Goal: Task Accomplishment & Management: Use online tool/utility

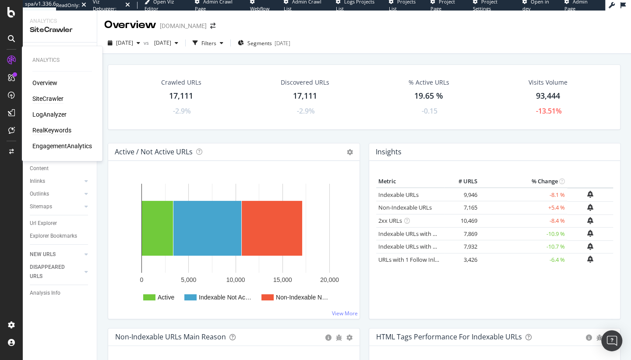
click at [55, 131] on div "RealKeywords" at bounding box center [51, 130] width 39 height 9
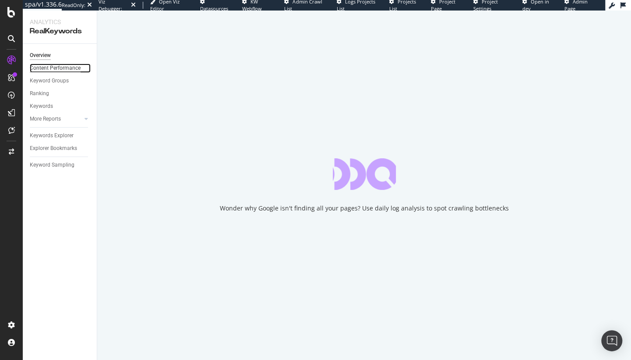
click at [50, 68] on div "Content Performance" at bounding box center [55, 68] width 51 height 9
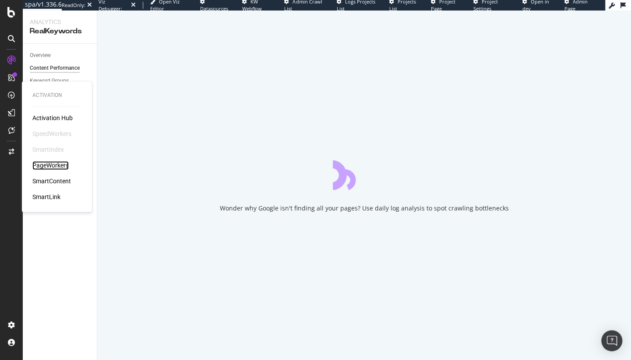
click at [45, 164] on div "PageWorkers" at bounding box center [50, 165] width 36 height 9
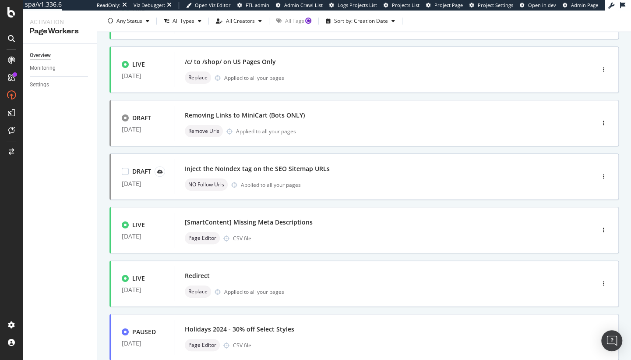
scroll to position [314, 0]
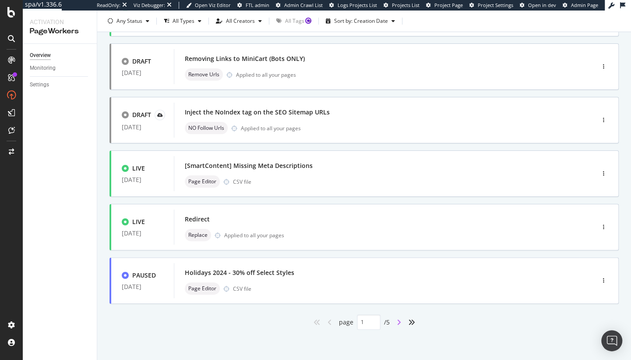
click at [397, 322] on icon "angle-right" at bounding box center [399, 322] width 4 height 7
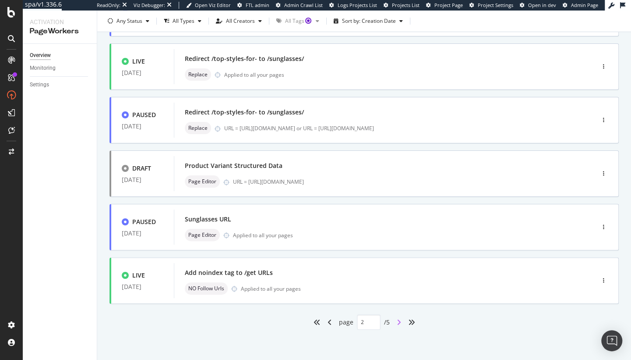
click at [397, 321] on icon "angle-right" at bounding box center [399, 322] width 4 height 7
type input "3"
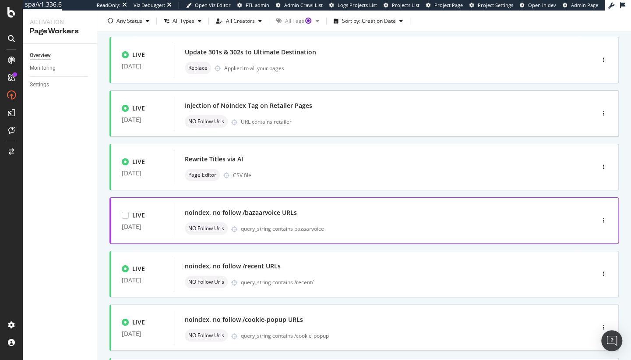
scroll to position [216, 0]
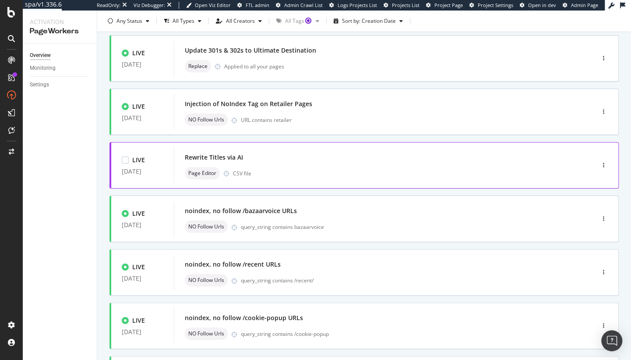
click at [320, 159] on div "Rewrite Titles via AI" at bounding box center [371, 157] width 373 height 12
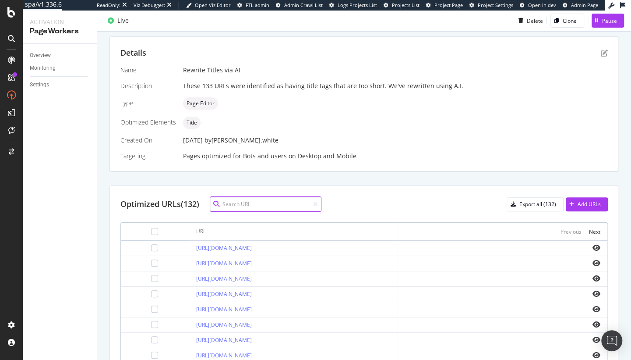
scroll to position [157, 0]
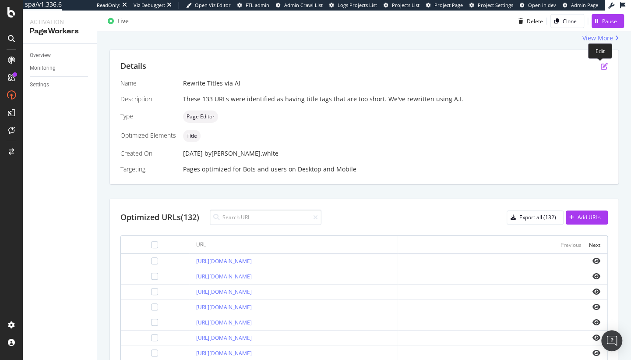
click at [601, 67] on icon "pen-to-square" at bounding box center [604, 66] width 7 height 7
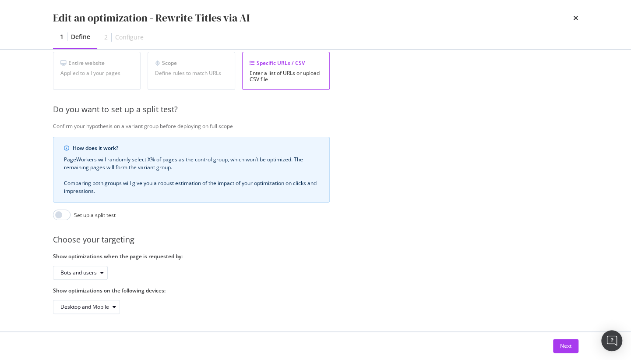
scroll to position [170, 0]
click at [565, 347] on div "Next" at bounding box center [565, 345] width 11 height 7
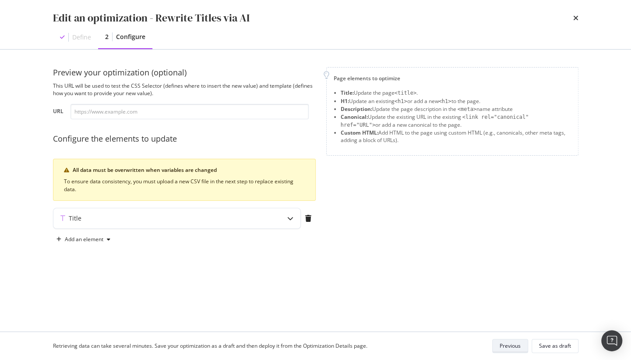
scroll to position [0, 0]
click at [76, 35] on div "Define" at bounding box center [81, 37] width 19 height 9
click at [504, 344] on div "Previous" at bounding box center [510, 345] width 21 height 7
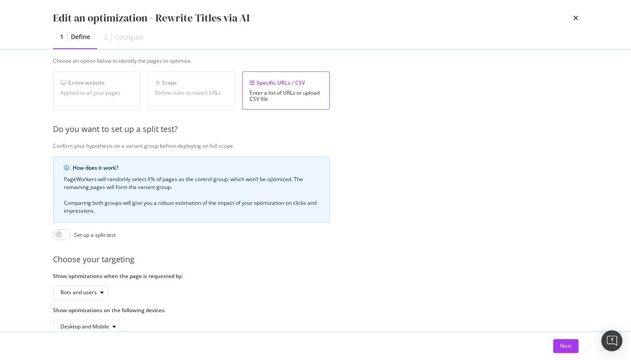
scroll to position [170, 0]
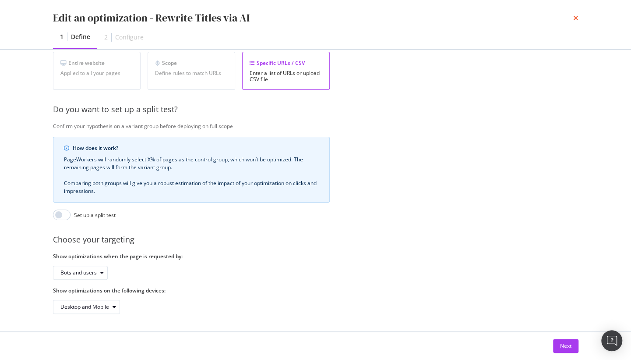
click at [575, 16] on icon "times" at bounding box center [576, 17] width 5 height 7
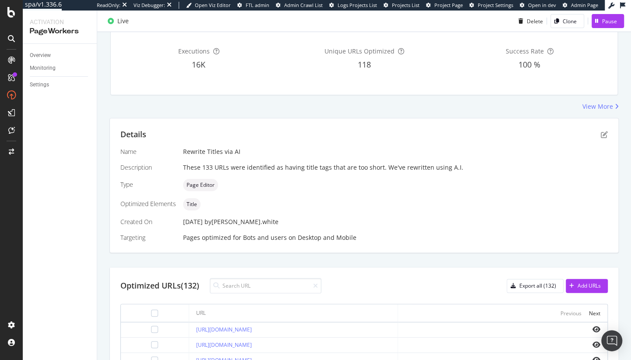
scroll to position [85, 0]
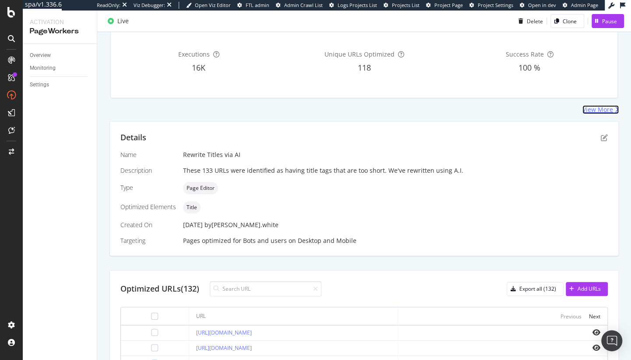
click at [599, 110] on div "View More" at bounding box center [598, 109] width 31 height 9
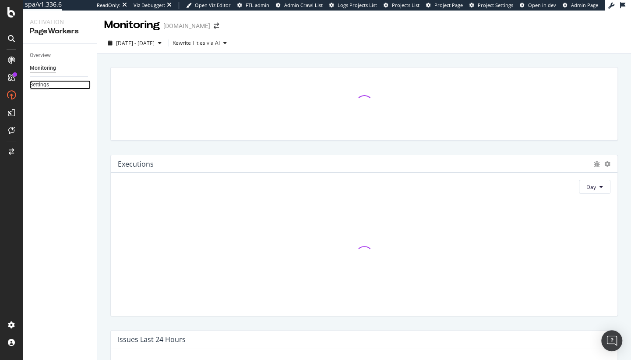
click at [39, 87] on div "Settings" at bounding box center [39, 84] width 19 height 9
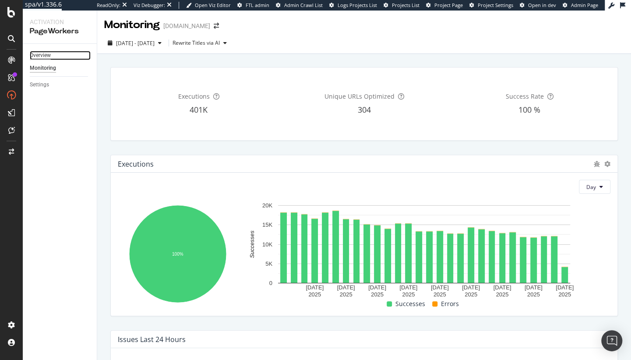
click at [46, 59] on div "Overview" at bounding box center [40, 55] width 21 height 9
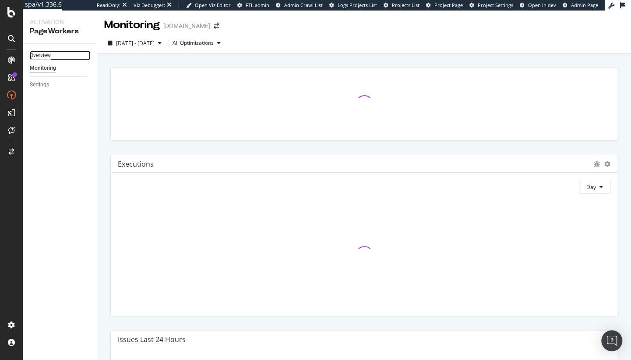
click at [39, 55] on div "Overview" at bounding box center [40, 55] width 21 height 9
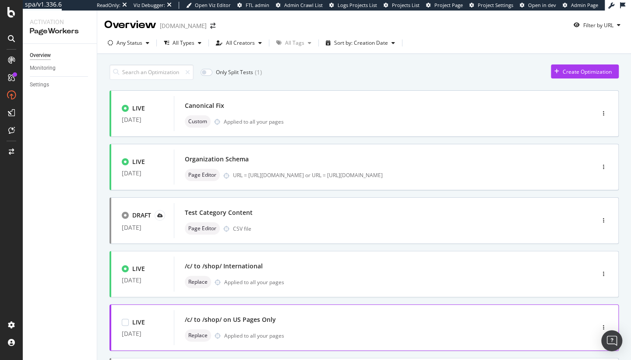
click at [393, 321] on div "/c/ to /shop/ on US Pages Only" at bounding box center [371, 319] width 373 height 12
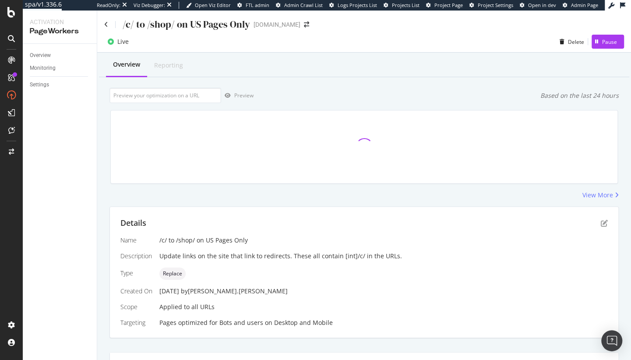
scroll to position [159, 0]
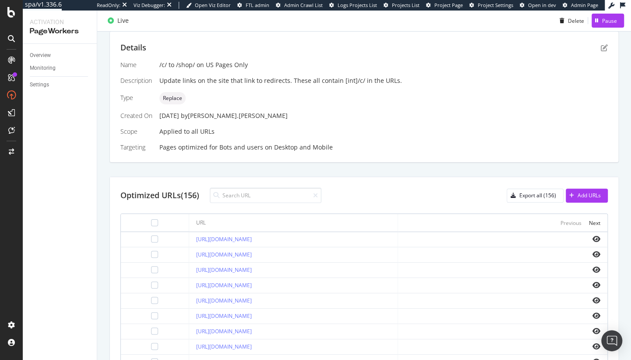
scroll to position [120, 0]
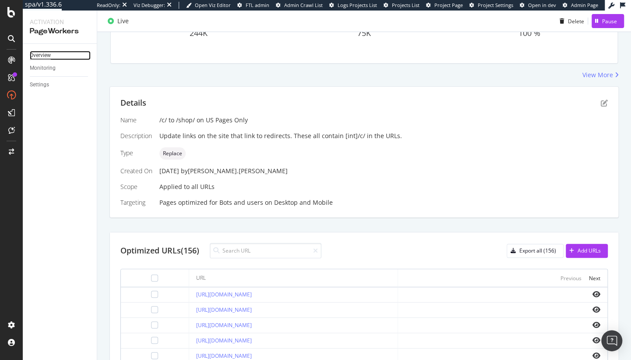
click at [37, 55] on div "Overview" at bounding box center [40, 55] width 21 height 9
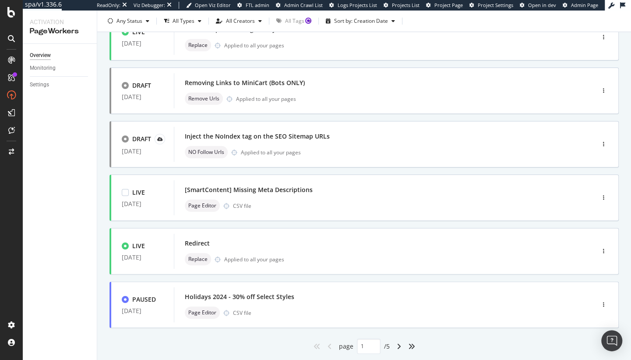
scroll to position [314, 0]
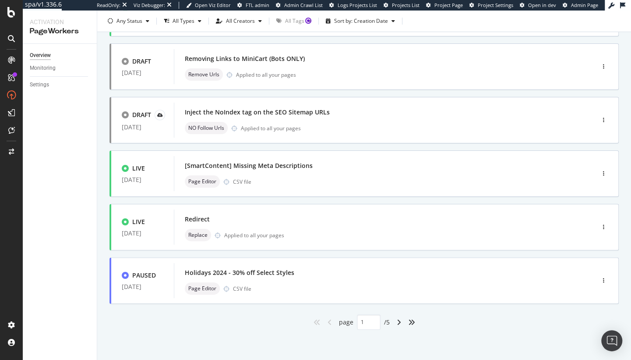
click at [399, 321] on icon "angle-right" at bounding box center [399, 322] width 4 height 7
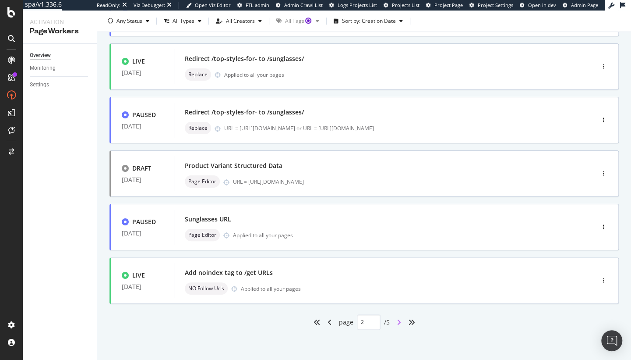
click at [397, 322] on icon "angle-right" at bounding box center [399, 322] width 4 height 7
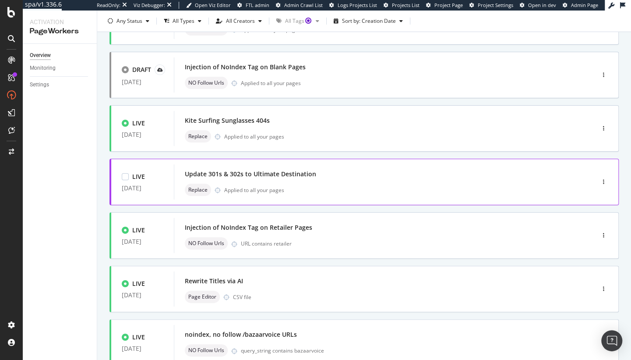
scroll to position [148, 0]
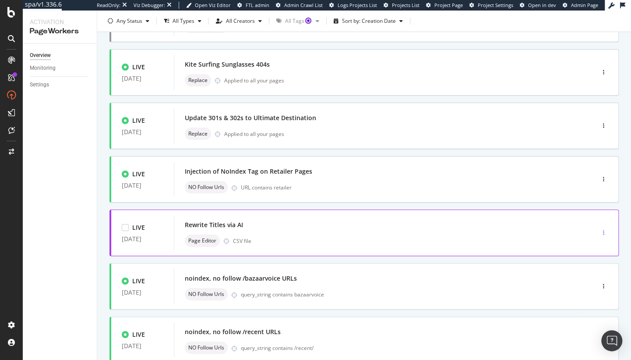
click at [601, 231] on div "button" at bounding box center [604, 232] width 8 height 5
click at [584, 247] on div "Edit" at bounding box center [586, 248] width 9 height 7
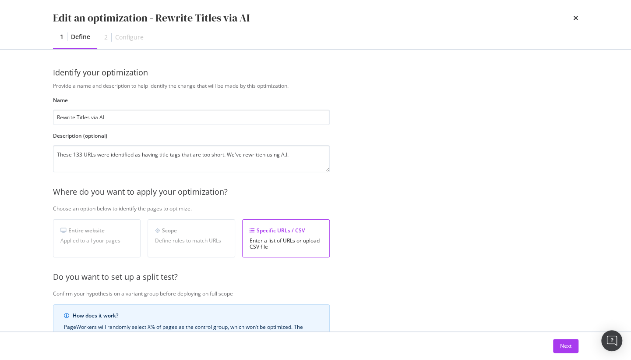
click at [280, 231] on div "Specific URLs / CSV" at bounding box center [286, 230] width 73 height 7
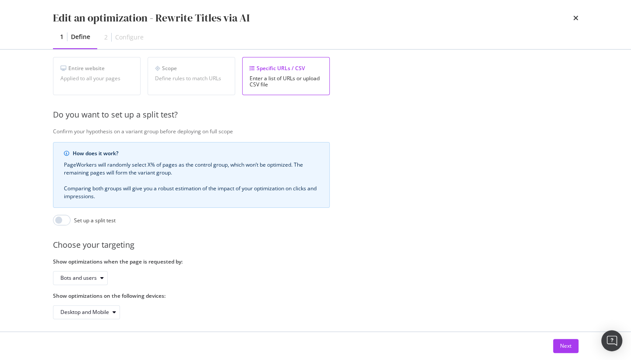
scroll to position [170, 0]
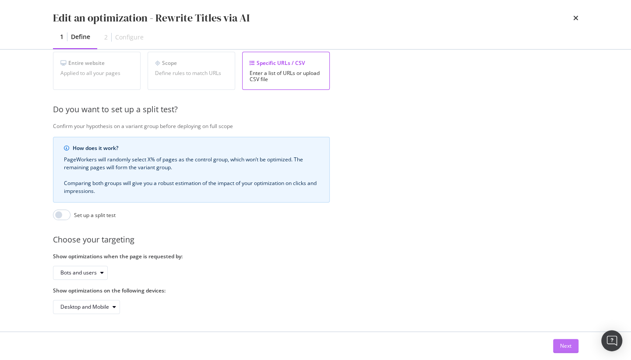
click at [562, 347] on div "Next" at bounding box center [565, 345] width 11 height 7
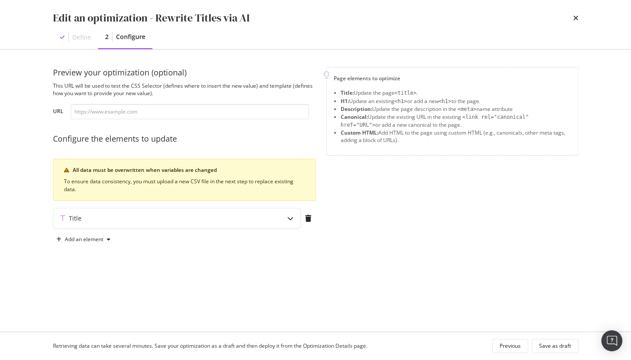
scroll to position [0, 0]
click at [141, 215] on div "Title" at bounding box center [159, 218] width 212 height 9
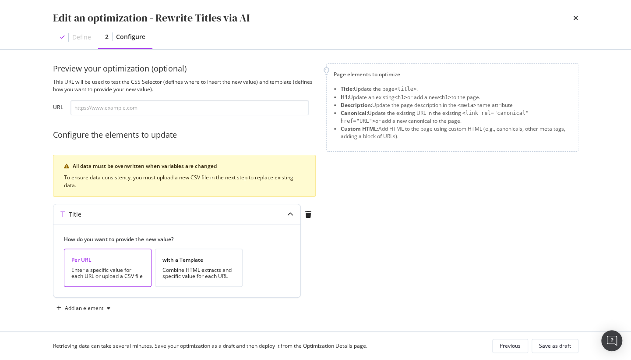
scroll to position [4, 0]
click at [377, 247] on div "Page elements to optimize Title: Update the page <title> . H1: Update an existi…" at bounding box center [452, 189] width 252 height 252
drag, startPoint x: 141, startPoint y: 174, endPoint x: 244, endPoint y: 176, distance: 103.0
click at [244, 176] on div "To ensure data consistency, you must upload a new CSV file in the next step to …" at bounding box center [184, 181] width 241 height 16
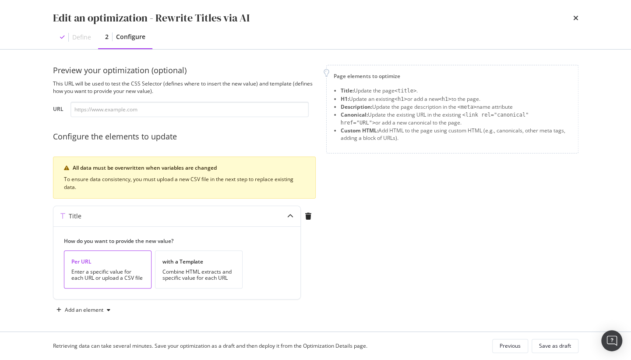
scroll to position [0, 0]
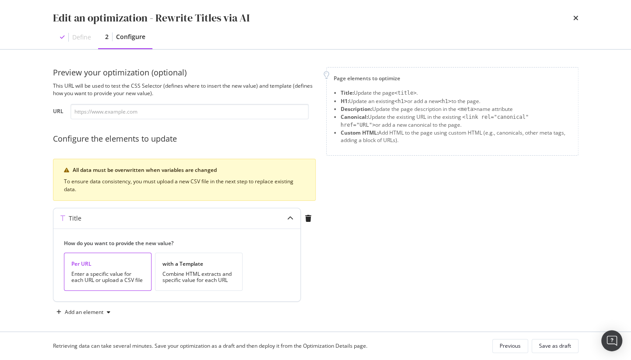
click at [107, 267] on div "Per URL Enter a specific value for each URL or upload a CSV file" at bounding box center [108, 271] width 88 height 38
click at [311, 219] on div "modal" at bounding box center [308, 218] width 15 height 7
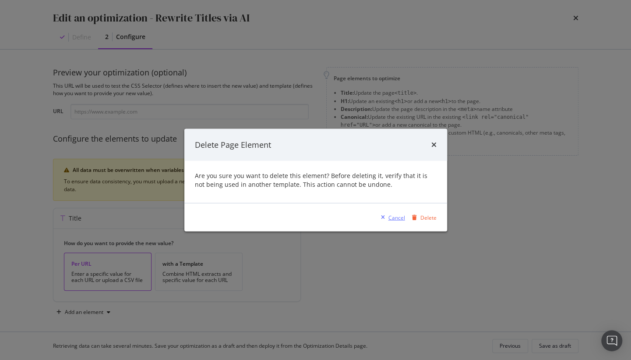
click at [391, 219] on div "Cancel" at bounding box center [397, 216] width 17 height 7
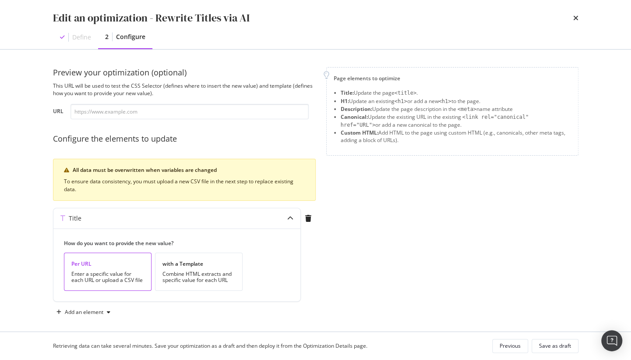
scroll to position [4, 0]
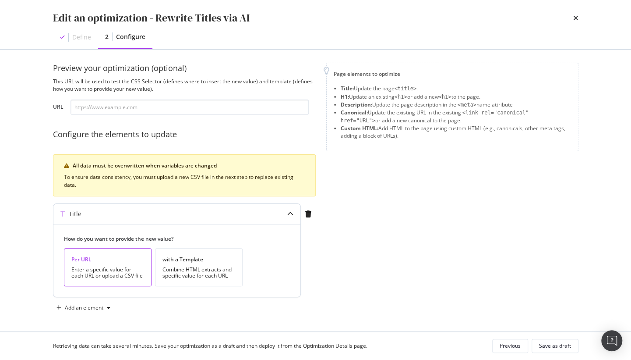
click at [293, 212] on icon "modal" at bounding box center [290, 214] width 6 height 6
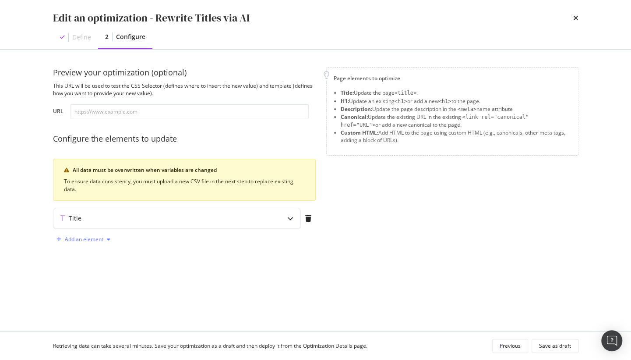
click at [92, 239] on div "Add an element" at bounding box center [84, 239] width 39 height 5
click at [217, 252] on div "Preview your optimization (optional) This URL will be used to test the CSS Sele…" at bounding box center [316, 165] width 526 height 197
click at [372, 141] on li "Custom HTML: Add HTML to the page using custom HTML (e.g., canonicals, other me…" at bounding box center [456, 136] width 230 height 15
click at [176, 111] on input "modal" at bounding box center [190, 111] width 238 height 15
click at [394, 175] on div "Page elements to optimize Title: Update the page <title> . H1: Update an existi…" at bounding box center [452, 156] width 252 height 179
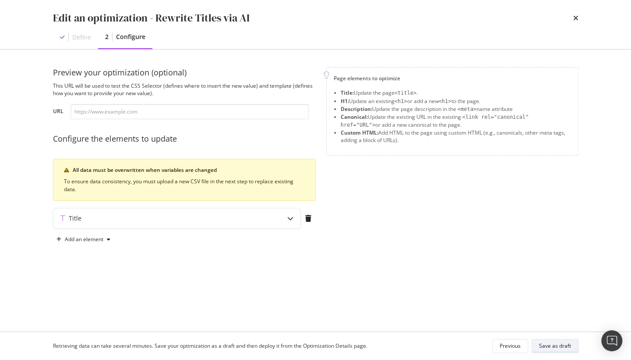
click at [551, 346] on div "Save as draft" at bounding box center [555, 345] width 32 height 7
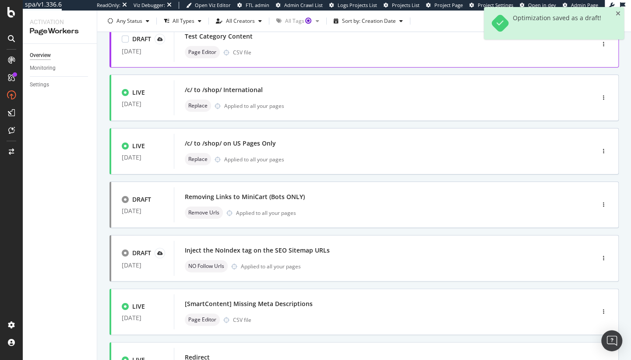
scroll to position [314, 0]
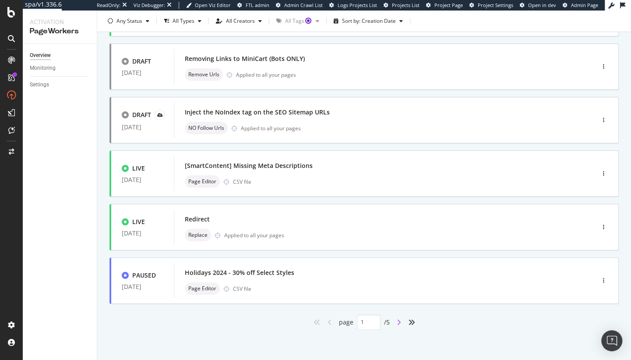
click at [397, 321] on icon "angle-right" at bounding box center [399, 322] width 4 height 7
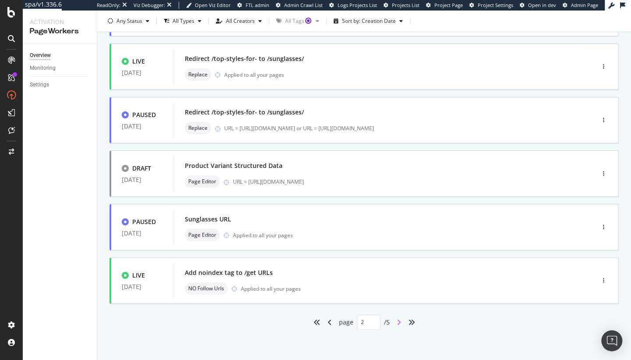
click at [397, 322] on icon "angle-right" at bounding box center [399, 322] width 4 height 7
type input "3"
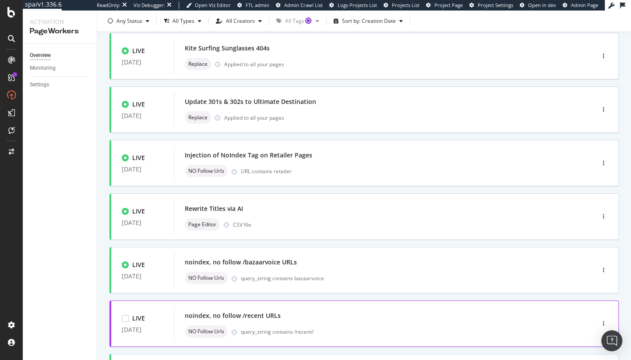
scroll to position [170, 0]
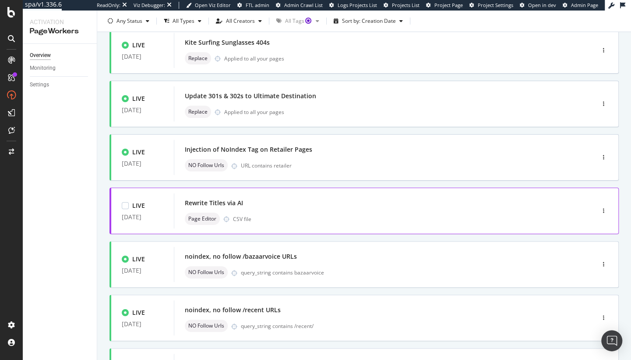
click at [315, 216] on div "Page Editor CSV file" at bounding box center [371, 218] width 373 height 12
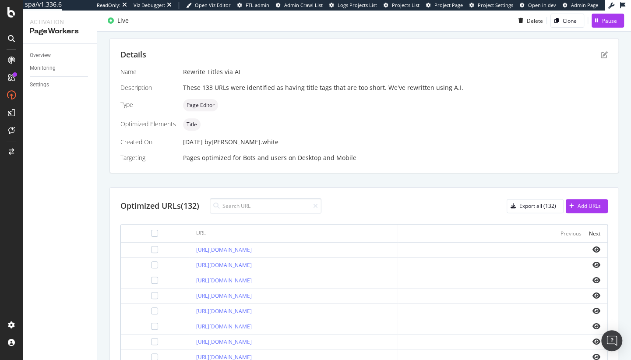
scroll to position [173, 0]
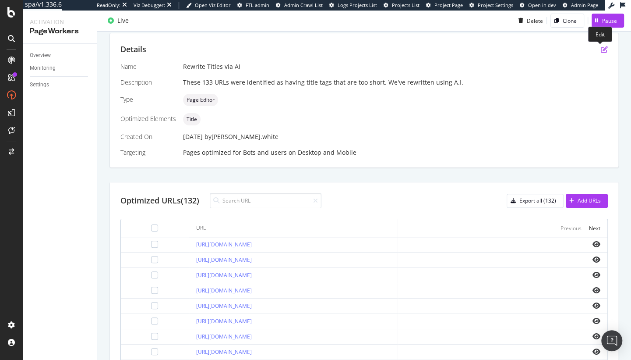
click at [601, 48] on icon "pen-to-square" at bounding box center [604, 49] width 7 height 7
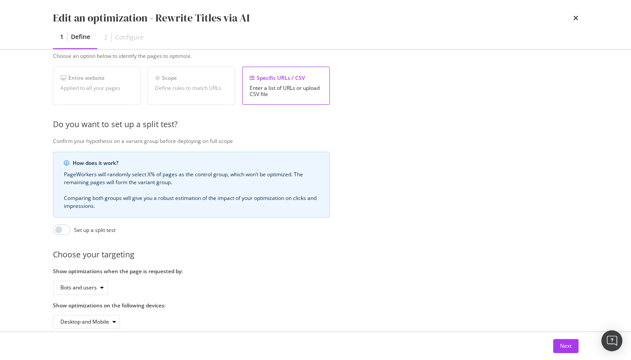
scroll to position [170, 0]
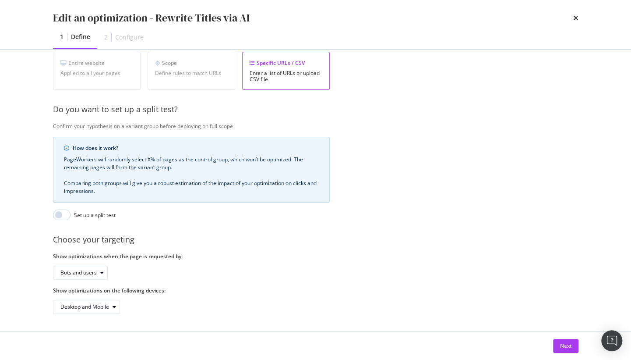
click at [307, 70] on div "Enter a list of URLs or upload CSV file" at bounding box center [286, 76] width 73 height 12
click at [298, 70] on div "Enter a list of URLs or upload CSV file" at bounding box center [286, 76] width 73 height 12
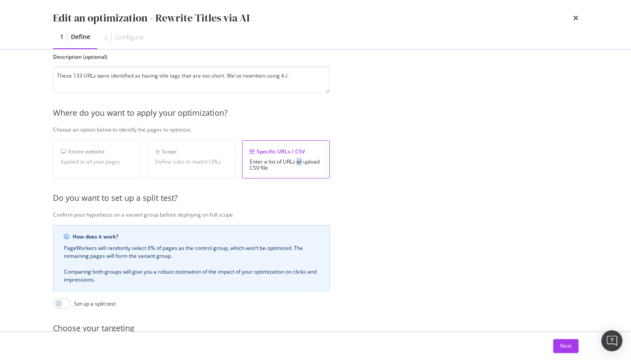
scroll to position [68, 0]
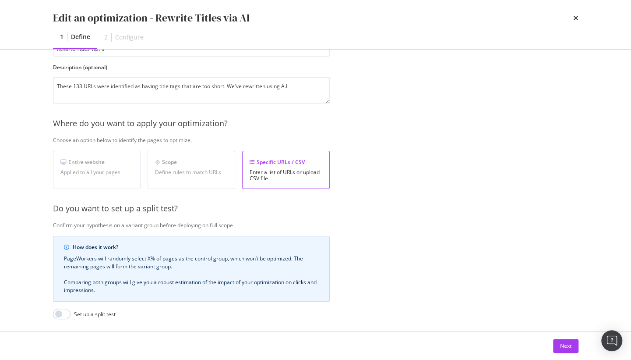
click at [199, 163] on div "Scope" at bounding box center [191, 161] width 73 height 7
click at [276, 163] on div "Specific URLs / CSV" at bounding box center [286, 161] width 73 height 7
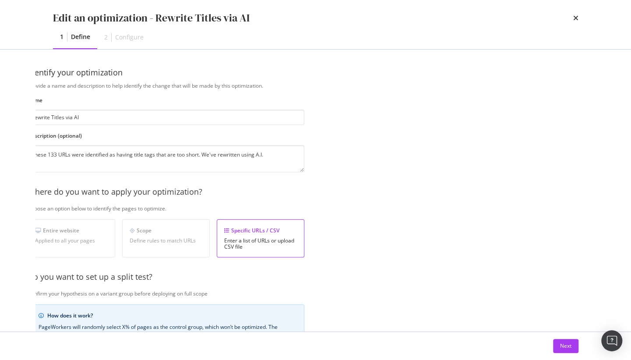
scroll to position [0, 0]
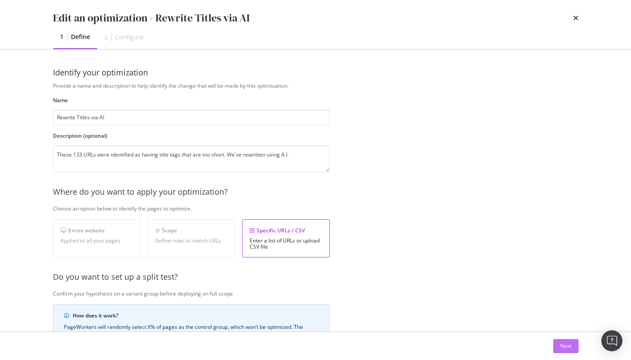
click at [575, 349] on button "Next" at bounding box center [565, 346] width 25 height 14
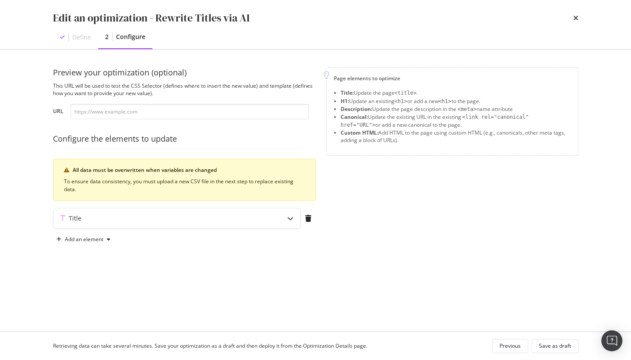
click at [369, 103] on li "H1: Update an existing <h1> or add a new <h1> to the page." at bounding box center [456, 101] width 230 height 8
click at [310, 217] on icon "modal" at bounding box center [308, 218] width 6 height 7
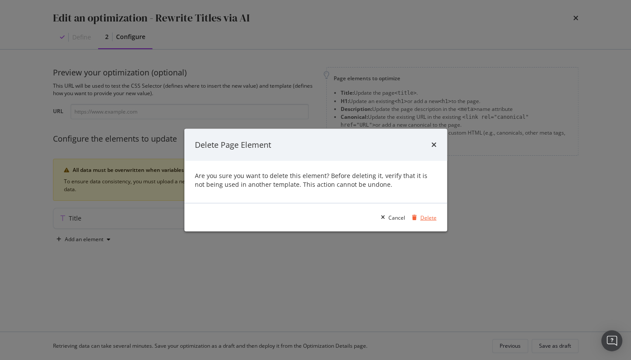
click at [424, 220] on div "Delete" at bounding box center [429, 216] width 16 height 7
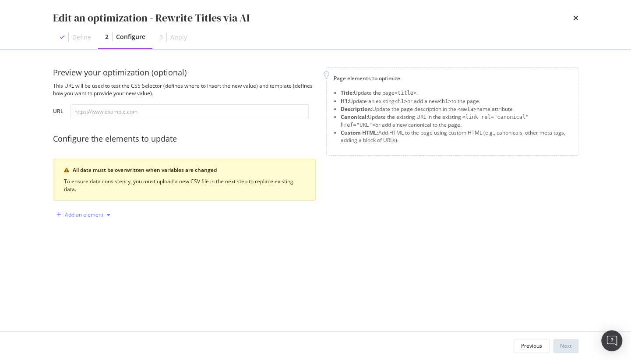
click at [96, 216] on div "Add an element" at bounding box center [84, 214] width 39 height 5
click at [85, 230] on div "Title" at bounding box center [81, 230] width 11 height 7
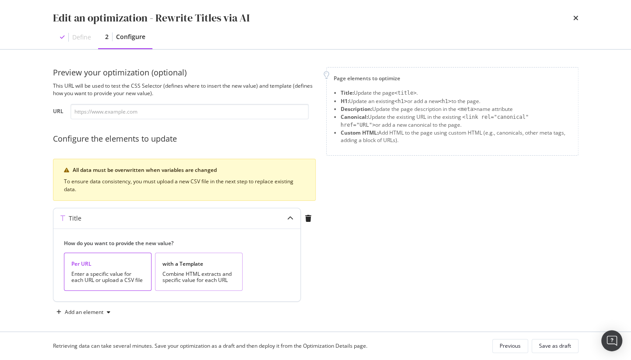
click at [193, 271] on div "Combine HTML extracts and specific value for each URL" at bounding box center [199, 277] width 73 height 12
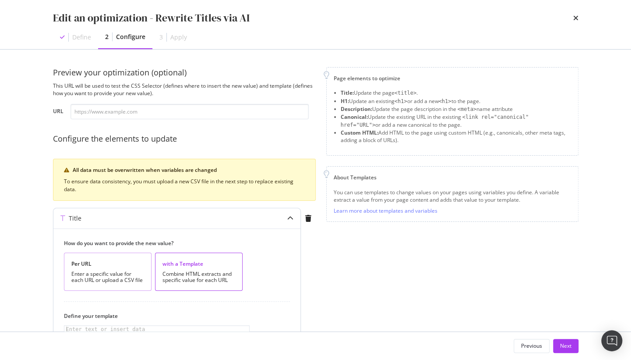
click at [112, 272] on div "Enter a specific value for each URL or upload a CSV file" at bounding box center [107, 277] width 73 height 12
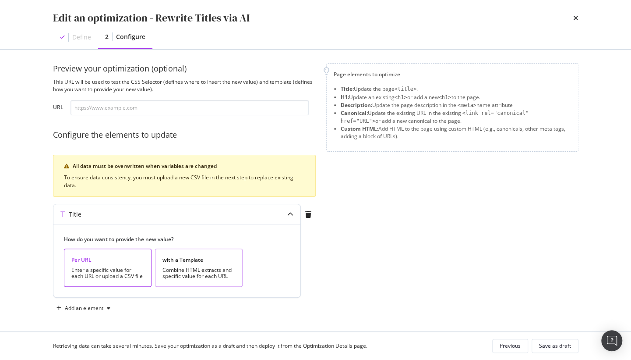
scroll to position [4, 0]
click at [101, 266] on div "Enter a specific value for each URL or upload a CSV file" at bounding box center [107, 272] width 73 height 12
click at [510, 344] on div "Previous" at bounding box center [510, 345] width 21 height 7
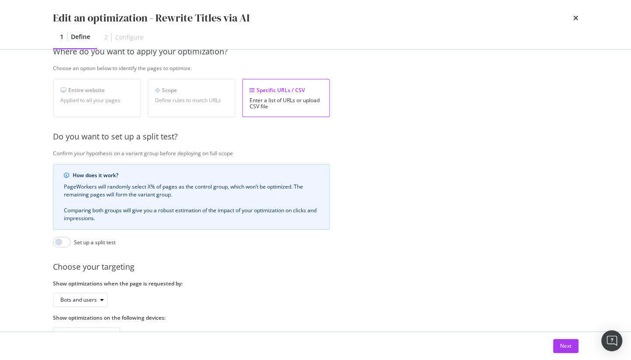
scroll to position [170, 0]
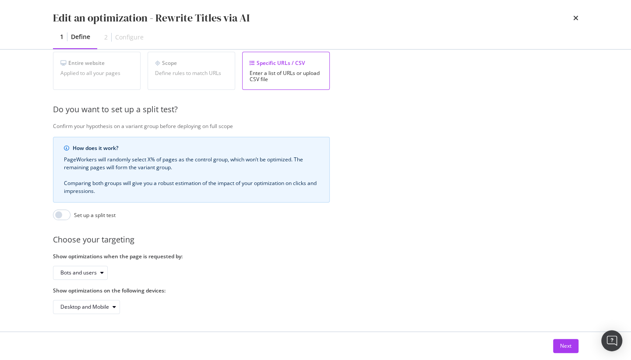
click at [279, 70] on div "Enter a list of URLs or upload CSV file" at bounding box center [286, 76] width 73 height 12
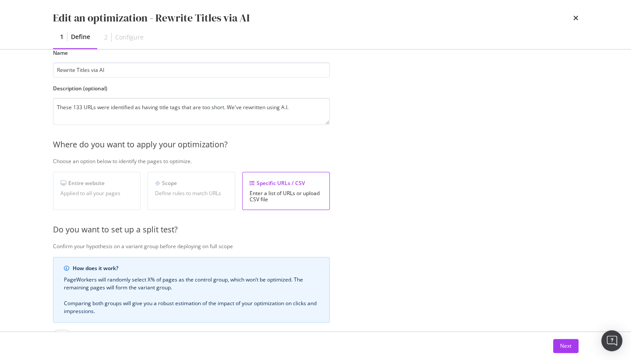
scroll to position [0, 0]
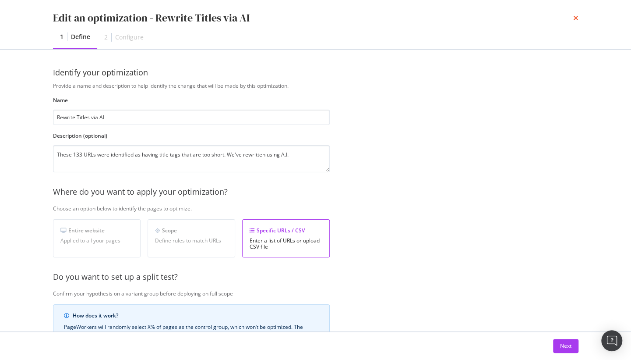
click at [575, 16] on icon "times" at bounding box center [576, 17] width 5 height 7
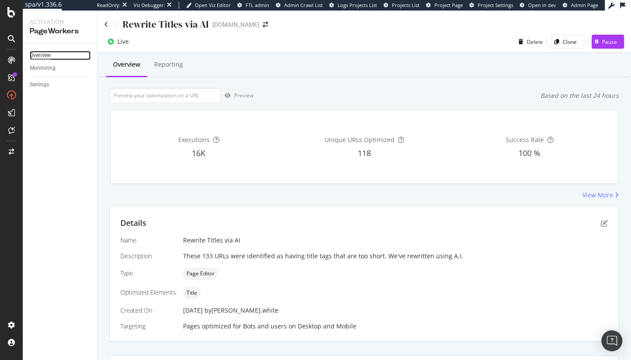
click at [42, 54] on div "Overview" at bounding box center [40, 55] width 21 height 9
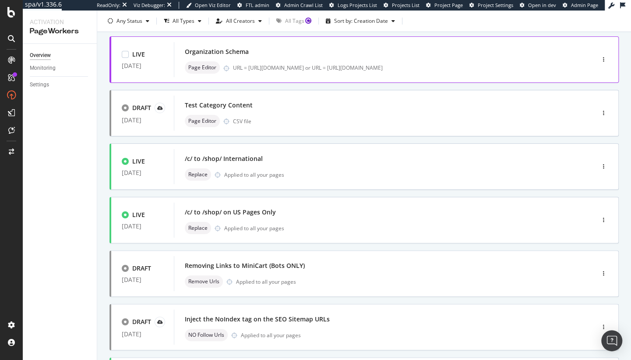
scroll to position [314, 0]
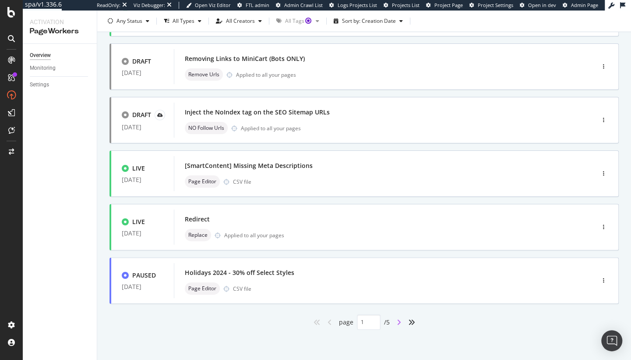
click at [397, 321] on icon "angle-right" at bounding box center [399, 322] width 4 height 7
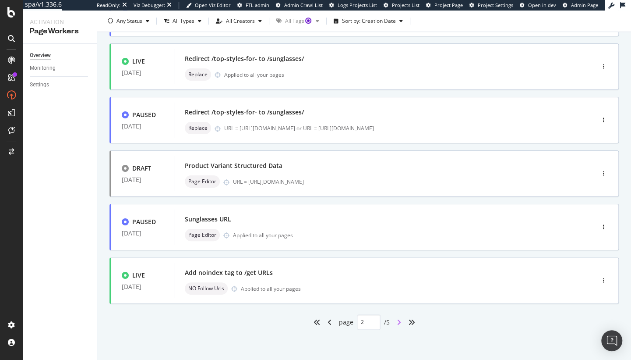
click at [397, 321] on icon "angle-right" at bounding box center [399, 322] width 4 height 7
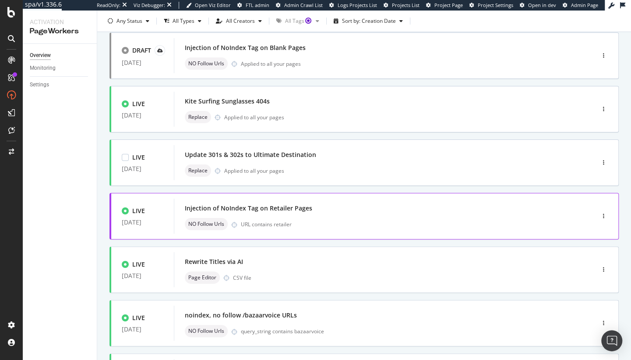
scroll to position [167, 0]
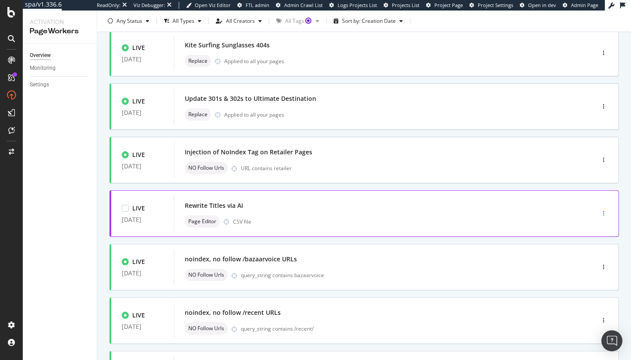
click at [602, 212] on div "button" at bounding box center [604, 213] width 8 height 5
click at [587, 244] on div "Pause" at bounding box center [589, 243] width 15 height 7
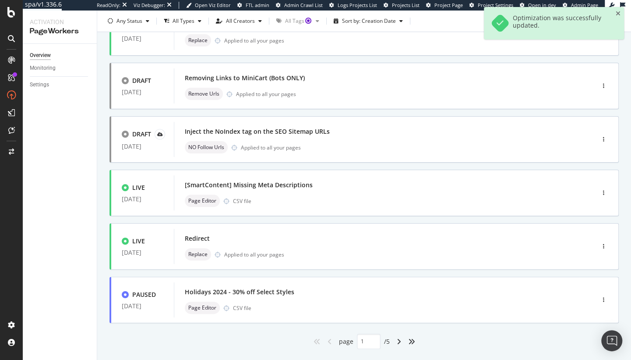
scroll to position [301, 0]
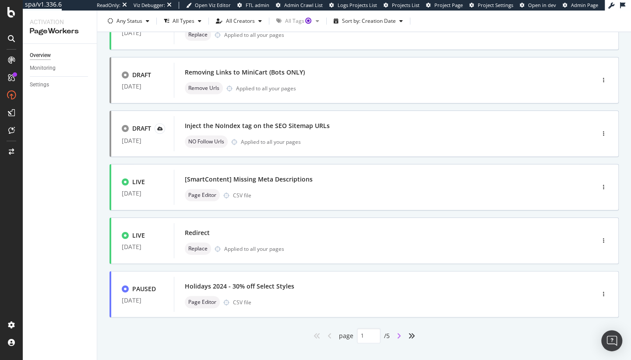
click at [397, 334] on icon "angle-right" at bounding box center [399, 335] width 4 height 7
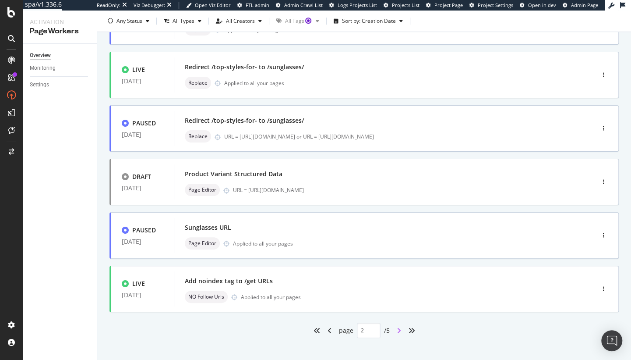
scroll to position [314, 0]
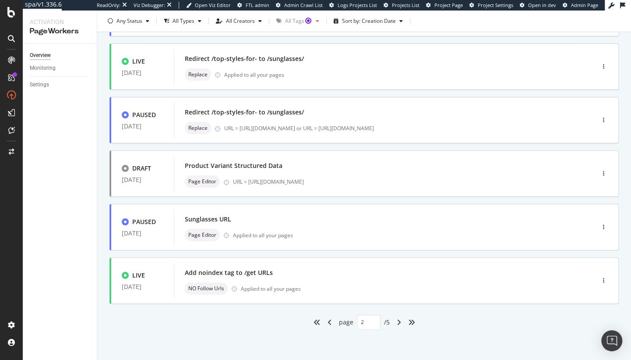
click at [400, 322] on div "angle-right" at bounding box center [398, 322] width 11 height 14
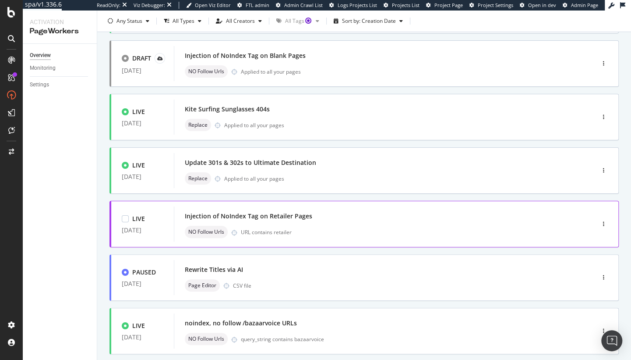
scroll to position [158, 0]
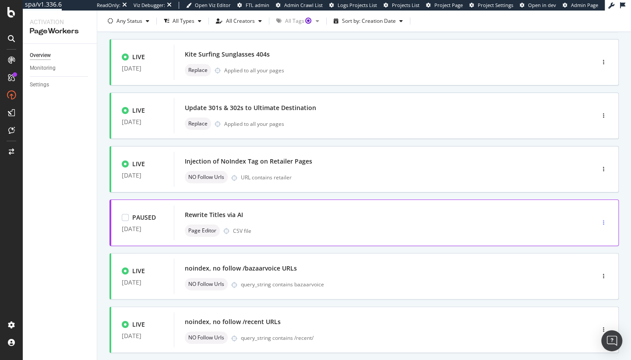
click at [600, 221] on div "button" at bounding box center [604, 222] width 8 height 5
click at [581, 295] on div "Delete" at bounding box center [586, 296] width 16 height 7
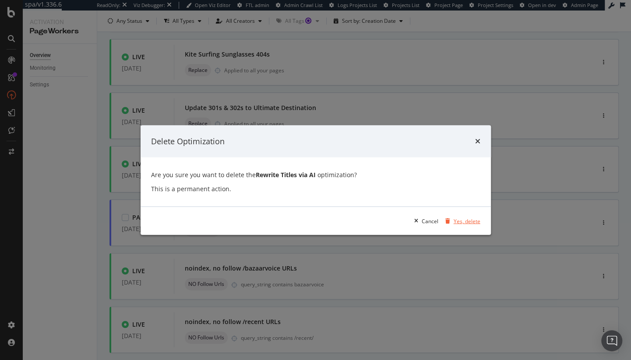
click at [474, 219] on div "Yes, delete" at bounding box center [467, 220] width 27 height 7
type input "1"
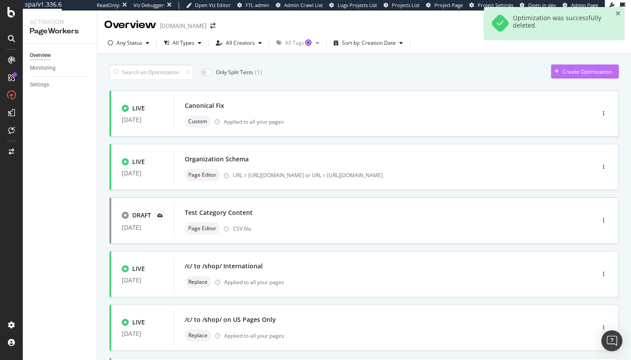
click at [565, 74] on div "Create Optimization" at bounding box center [587, 71] width 49 height 7
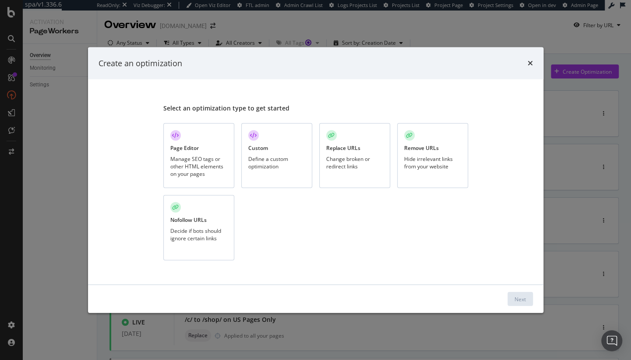
click at [201, 164] on div "Manage SEO tags or other HTML elements on your pages" at bounding box center [198, 166] width 57 height 22
click at [520, 301] on div "Next" at bounding box center [520, 298] width 11 height 7
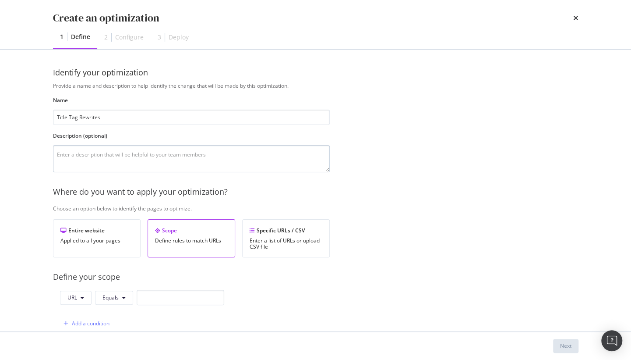
type input "Title Tag Rewrites"
click at [150, 159] on textarea "modal" at bounding box center [191, 158] width 277 height 27
click at [287, 235] on div "Specific URLs / CSV Enter a list of URLs or upload CSV file" at bounding box center [286, 238] width 88 height 38
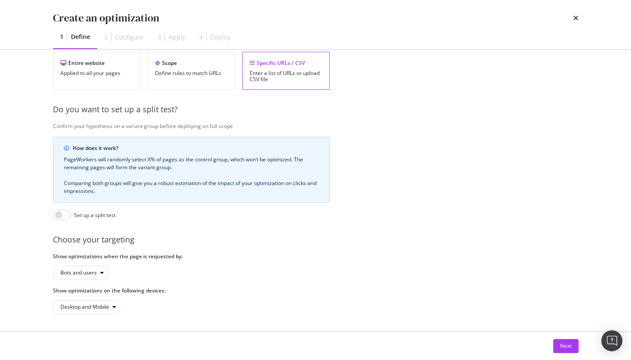
scroll to position [170, 0]
click at [557, 345] on button "Next" at bounding box center [565, 346] width 25 height 14
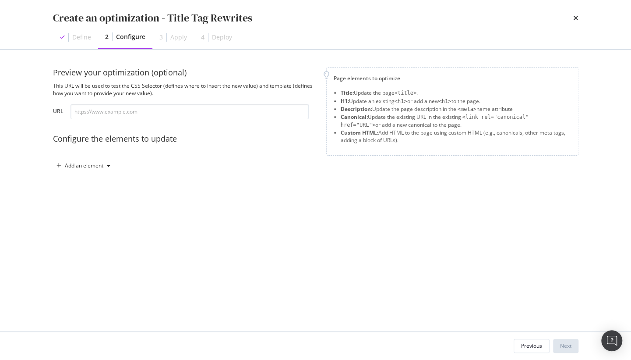
scroll to position [0, 0]
click at [99, 168] on div "Add an element" at bounding box center [84, 165] width 39 height 5
click at [92, 184] on div "Title" at bounding box center [88, 182] width 59 height 11
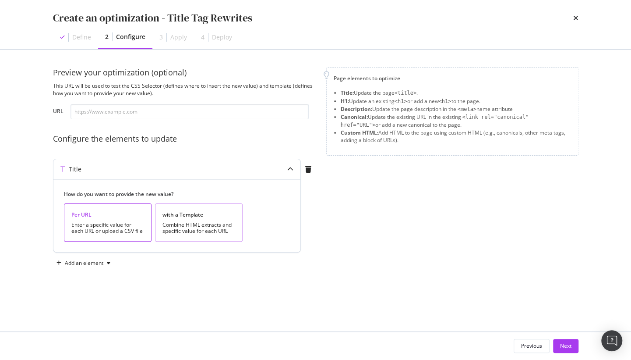
click at [205, 228] on div "Combine HTML extracts and specific value for each URL" at bounding box center [199, 228] width 73 height 12
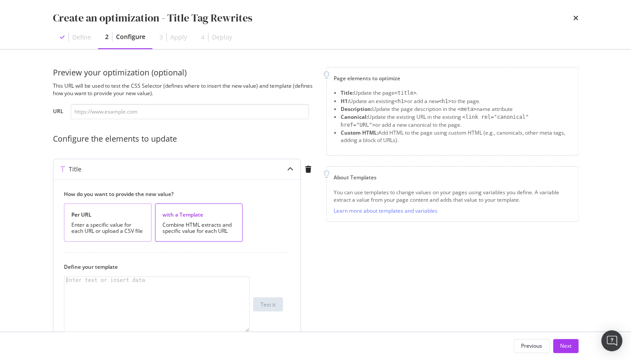
click at [92, 224] on div "Enter a specific value for each URL or upload a CSV file" at bounding box center [107, 228] width 73 height 12
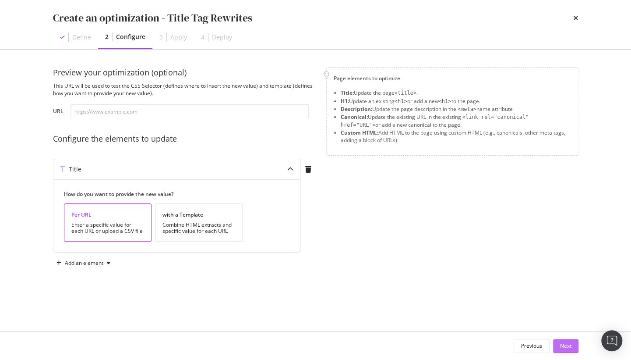
click at [569, 345] on div "Next" at bounding box center [565, 345] width 11 height 7
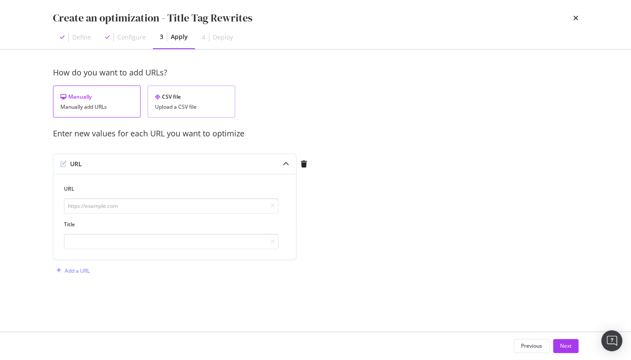
click at [176, 95] on div "CSV file" at bounding box center [191, 96] width 73 height 7
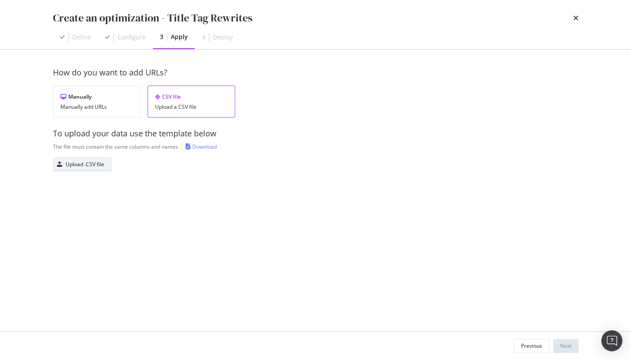
click at [92, 163] on div "Upload .CSV file" at bounding box center [85, 163] width 39 height 7
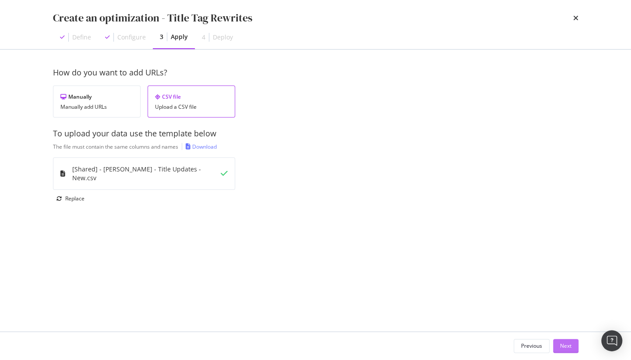
click at [568, 349] on div "Next" at bounding box center [565, 345] width 11 height 7
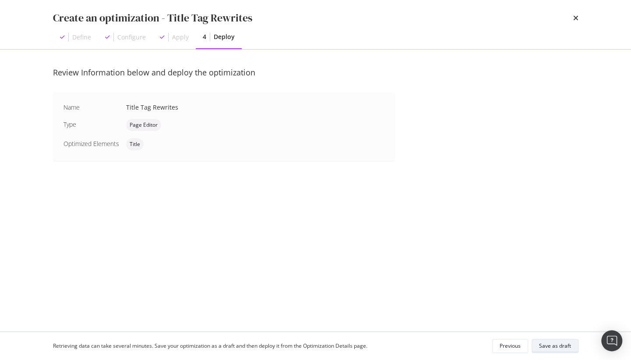
click at [555, 343] on div "Save as draft" at bounding box center [555, 345] width 32 height 7
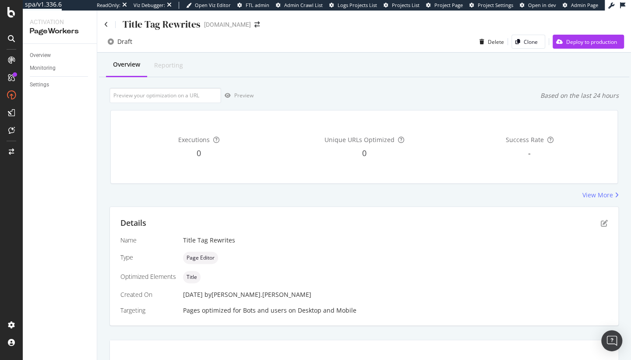
scroll to position [5, 0]
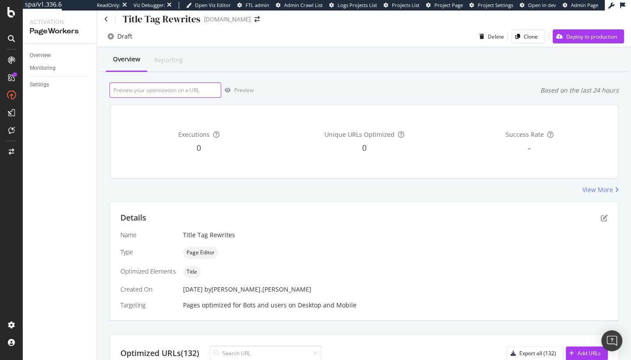
click at [164, 91] on input "url" at bounding box center [166, 89] width 112 height 15
paste input "https://www.mauijim.com/US/en_US/about-us"
type input "https://www.mauijim.com/US/en_US/about-us"
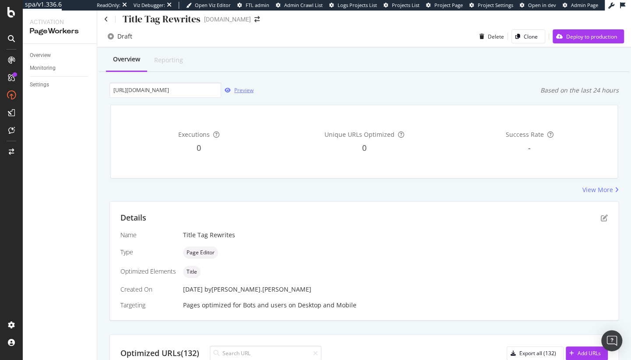
click at [240, 92] on div "Preview" at bounding box center [243, 89] width 19 height 7
click at [590, 37] on div "Deploy to production" at bounding box center [591, 36] width 51 height 7
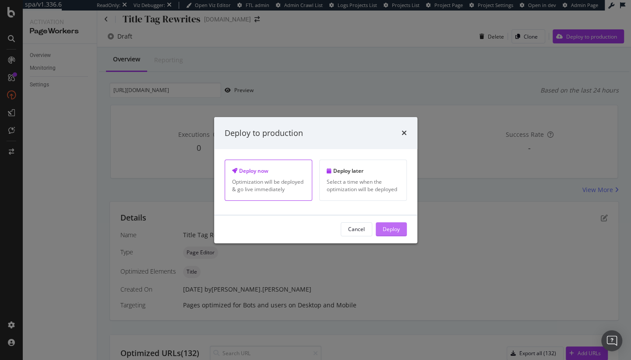
click at [395, 230] on div "Deploy" at bounding box center [391, 228] width 17 height 7
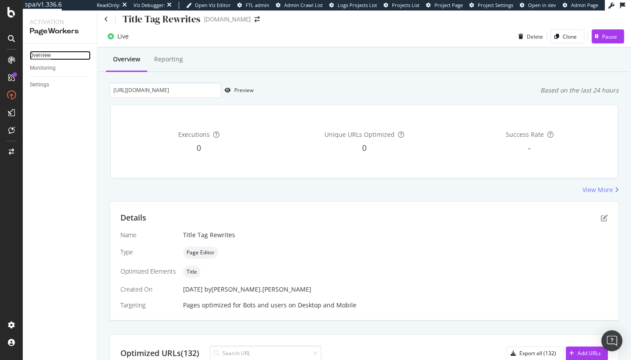
click at [41, 55] on div "Overview" at bounding box center [40, 55] width 21 height 9
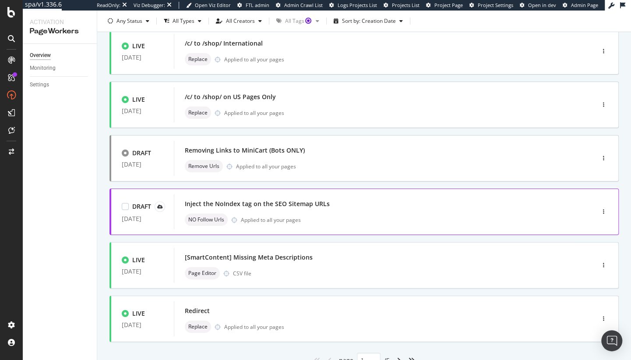
scroll to position [314, 0]
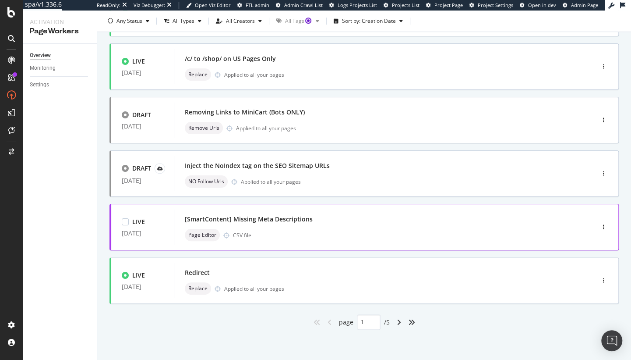
click at [390, 226] on div "[SmartContent] Missing Meta Descriptions Page Editor CSV file" at bounding box center [371, 227] width 373 height 28
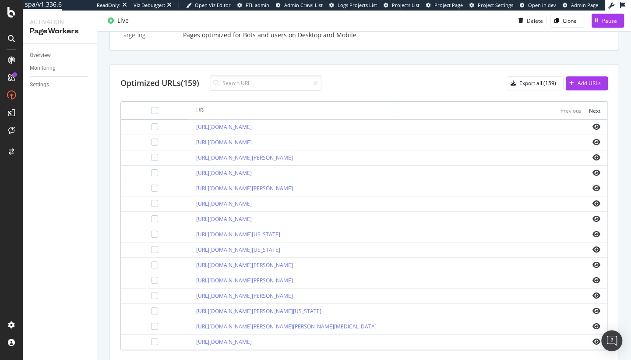
scroll to position [149, 0]
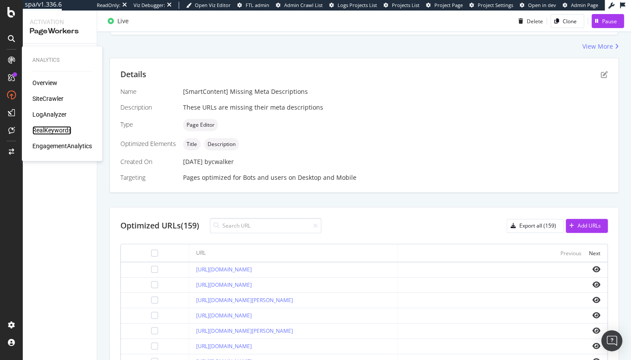
click at [50, 130] on div "RealKeywords" at bounding box center [51, 130] width 39 height 9
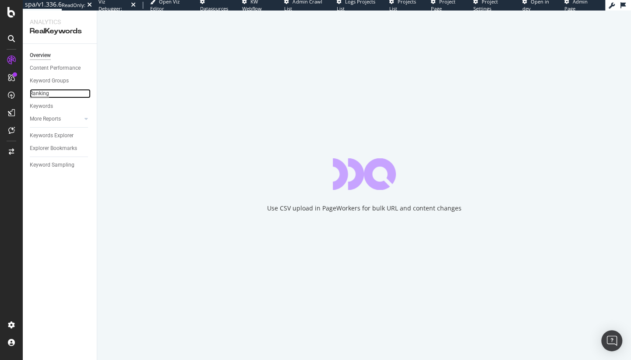
click at [38, 94] on div "Ranking" at bounding box center [39, 93] width 19 height 9
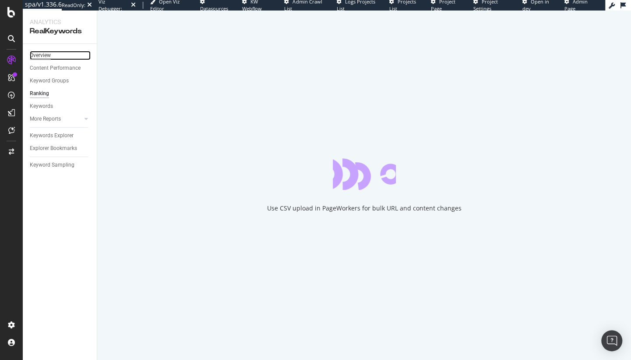
click at [37, 55] on div "Overview" at bounding box center [40, 55] width 21 height 9
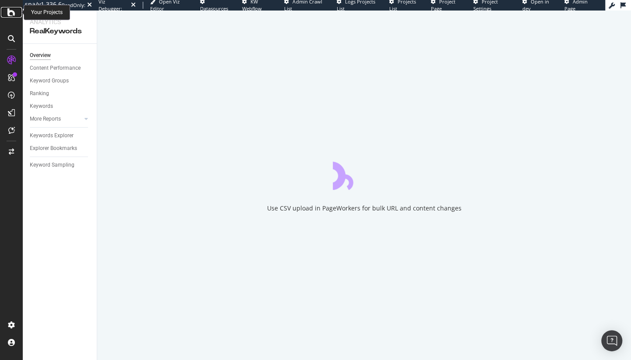
click at [10, 11] on icon at bounding box center [11, 12] width 8 height 11
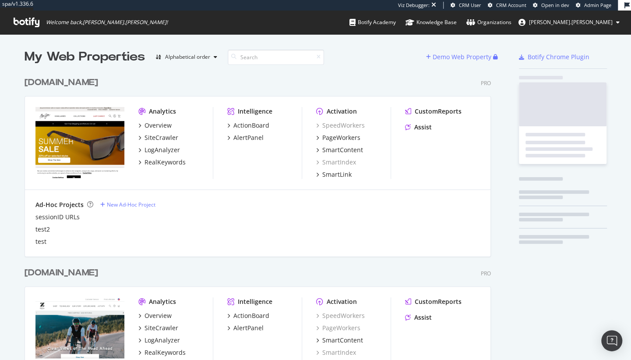
scroll to position [339, 469]
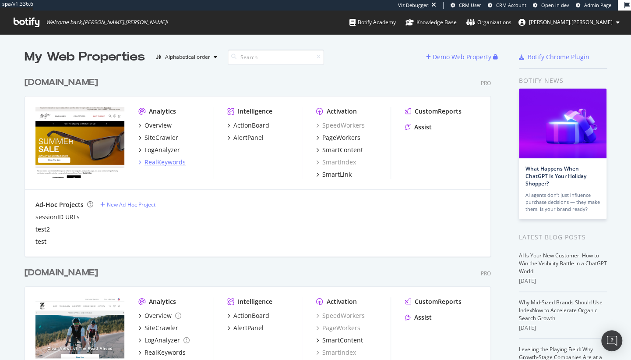
click at [156, 162] on div "RealKeywords" at bounding box center [165, 162] width 41 height 9
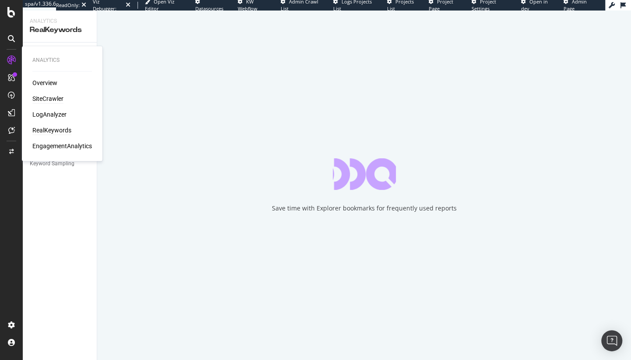
click at [43, 101] on div "SiteCrawler" at bounding box center [47, 98] width 31 height 9
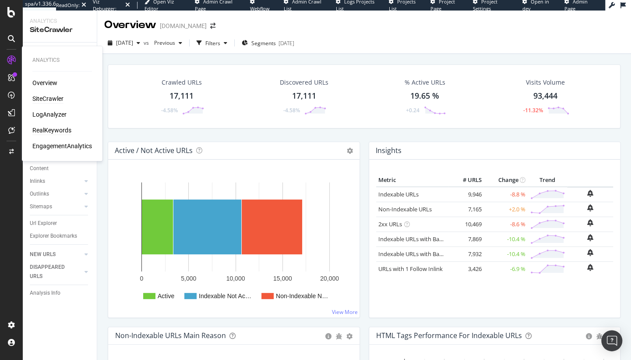
click at [54, 130] on div "RealKeywords" at bounding box center [51, 130] width 39 height 9
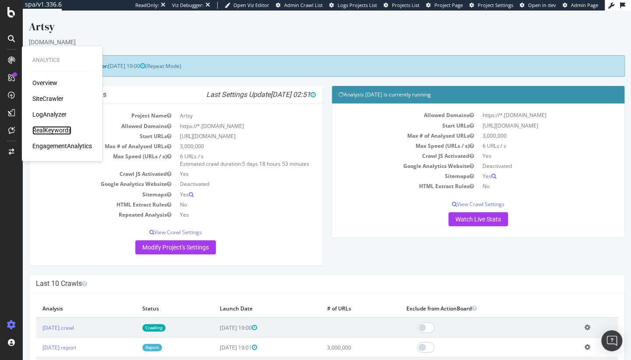
click at [44, 131] on div "RealKeywords" at bounding box center [51, 130] width 39 height 9
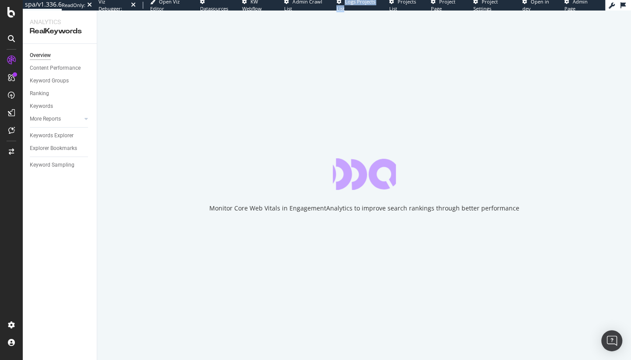
click at [13, 42] on icon at bounding box center [11, 38] width 7 height 7
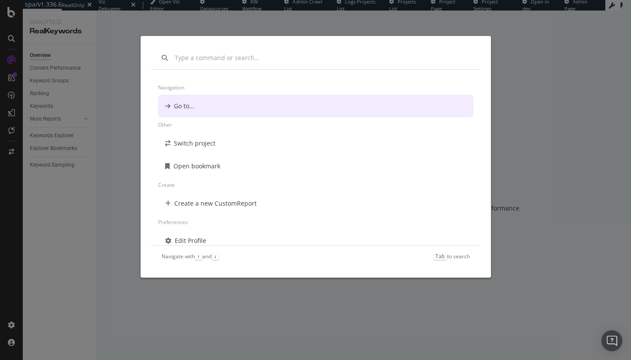
click at [528, 50] on div "Navigation Go to... Other Switch project Open bookmark Create Create a new Cust…" at bounding box center [315, 180] width 631 height 360
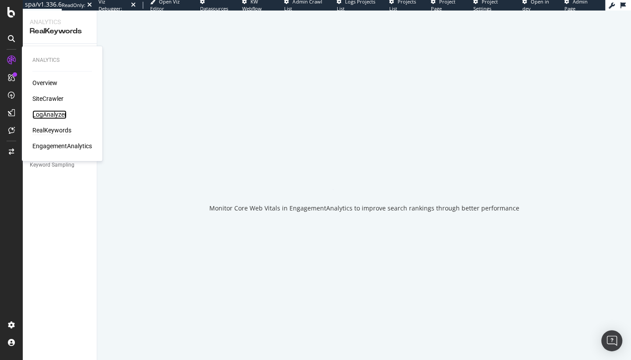
click at [57, 113] on div "LogAnalyzer" at bounding box center [49, 114] width 34 height 9
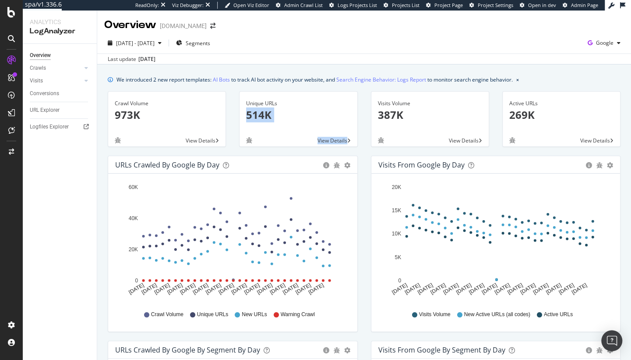
drag, startPoint x: 311, startPoint y: 100, endPoint x: 364, endPoint y: 91, distance: 53.8
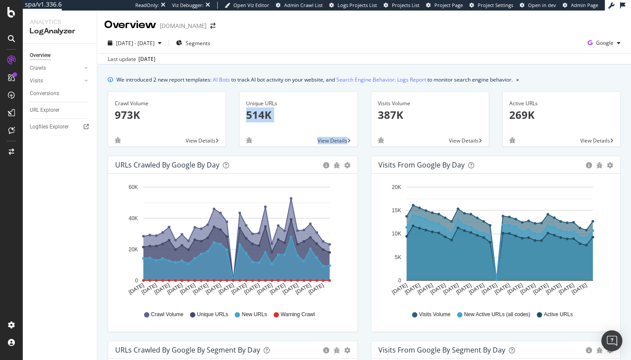
click at [364, 91] on div "Crawl Volume 973K View Details Unique URLs 514K View Details Visits Volume 387K…" at bounding box center [364, 123] width 526 height 64
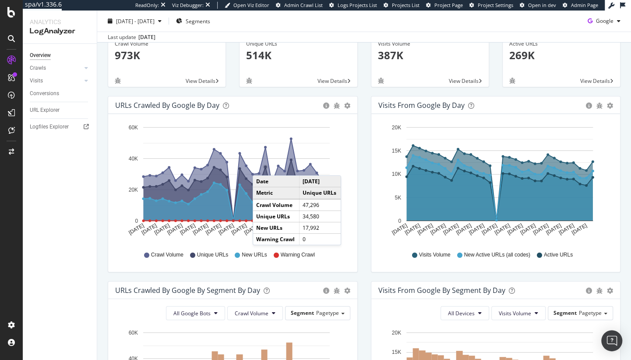
scroll to position [234, 0]
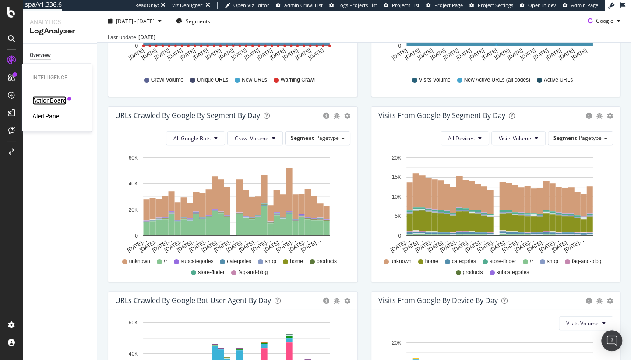
click at [51, 102] on div "ActionBoard" at bounding box center [49, 100] width 34 height 9
click at [40, 101] on div "ActionBoard" at bounding box center [49, 100] width 34 height 9
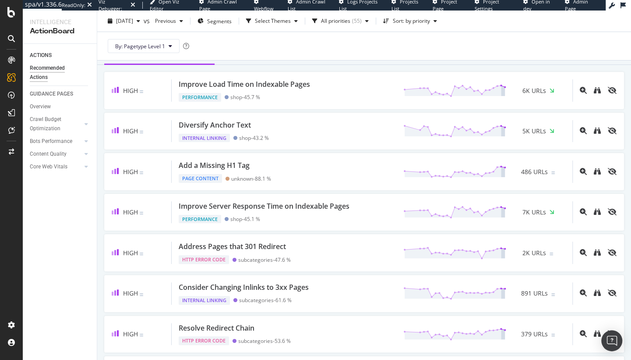
scroll to position [94, 0]
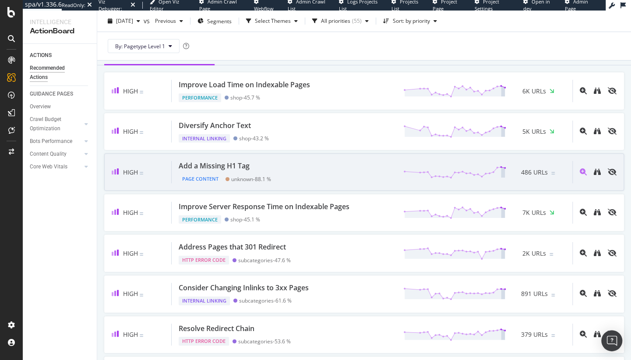
click at [304, 169] on div "Add a Missing H1 Tag Page Content unknown - 88.1 % 486 URLs" at bounding box center [372, 172] width 401 height 22
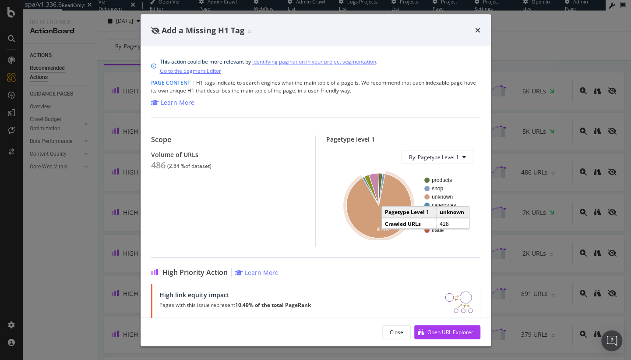
click at [368, 221] on icon "A chart." at bounding box center [379, 205] width 65 height 64
drag, startPoint x: 478, startPoint y: 31, endPoint x: 268, endPoint y: 111, distance: 224.7
click at [478, 31] on icon "times" at bounding box center [477, 30] width 5 height 7
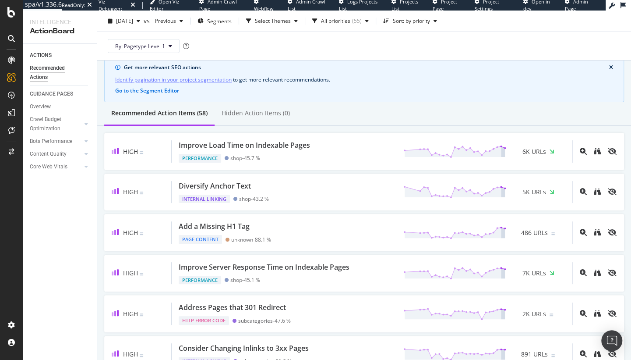
scroll to position [38, 0]
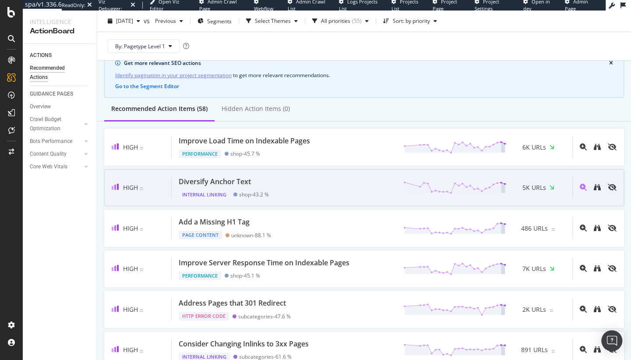
click at [230, 181] on div "Diversify Anchor Text" at bounding box center [215, 182] width 72 height 10
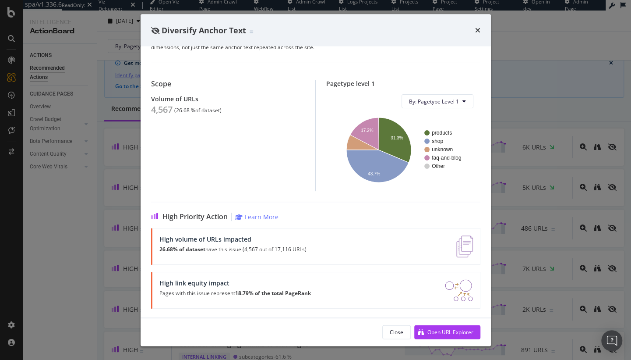
scroll to position [60, 0]
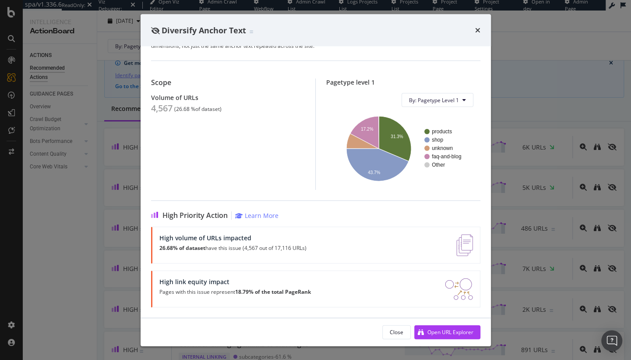
click at [202, 237] on div "High volume of URLs impacted" at bounding box center [232, 237] width 147 height 7
click at [450, 331] on div "Open URL Explorer" at bounding box center [451, 331] width 46 height 7
drag, startPoint x: 476, startPoint y: 28, endPoint x: 402, endPoint y: 34, distance: 74.3
click at [476, 28] on icon "times" at bounding box center [477, 30] width 5 height 7
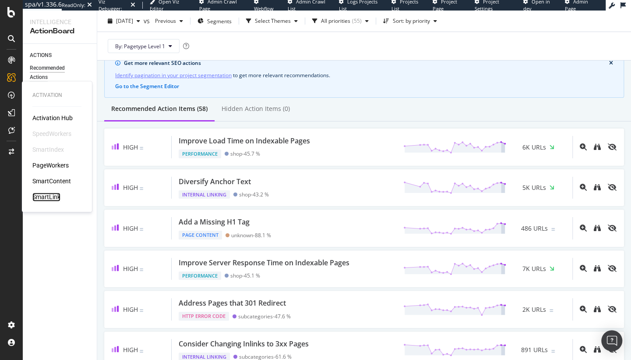
click at [44, 197] on div "SmartLink" at bounding box center [46, 196] width 28 height 9
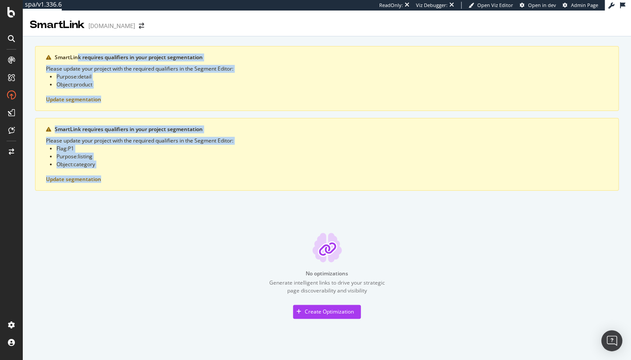
drag, startPoint x: 112, startPoint y: 57, endPoint x: 149, endPoint y: 176, distance: 124.9
click at [149, 176] on div "SmartLink requires qualifiers in your project segmentation Please update your p…" at bounding box center [327, 118] width 584 height 145
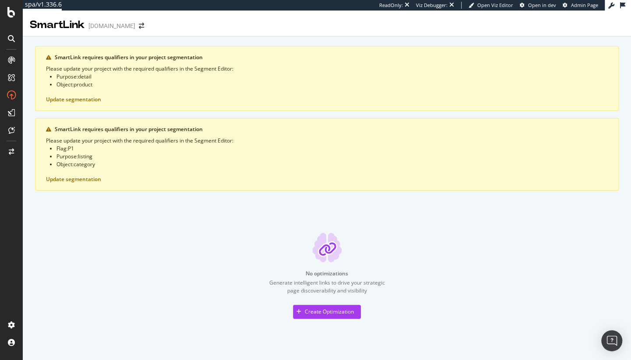
click at [172, 226] on div "SmartLink requires qualifiers in your project segmentation Please update your p…" at bounding box center [327, 182] width 584 height 272
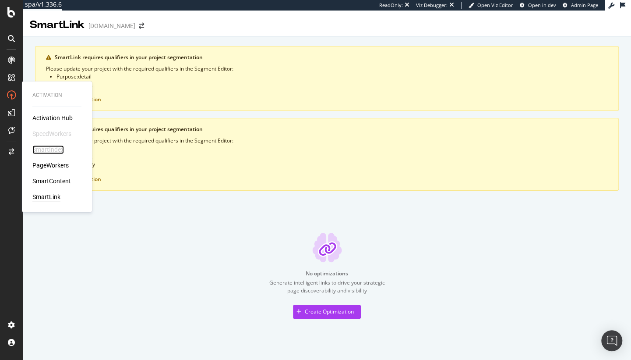
click at [45, 148] on div "SmartIndex" at bounding box center [48, 149] width 32 height 9
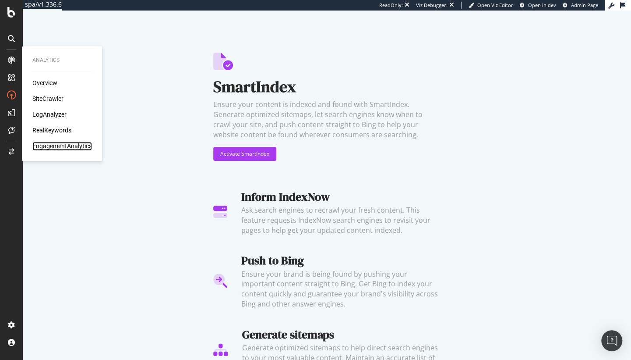
click at [59, 147] on div "EngagementAnalytics" at bounding box center [62, 146] width 60 height 9
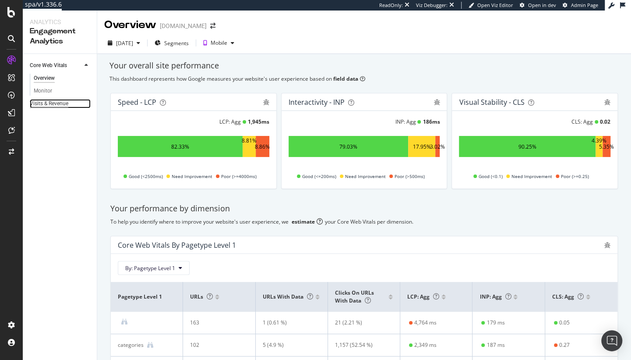
click at [38, 104] on div "Visits & Revenue" at bounding box center [49, 103] width 39 height 9
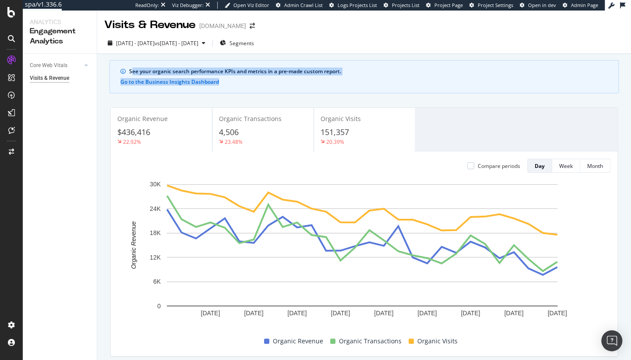
drag, startPoint x: 134, startPoint y: 68, endPoint x: 290, endPoint y: 83, distance: 157.5
click at [286, 83] on div "See your organic search performance KPIs and metrics in a pre-made custom repor…" at bounding box center [365, 76] width 510 height 33
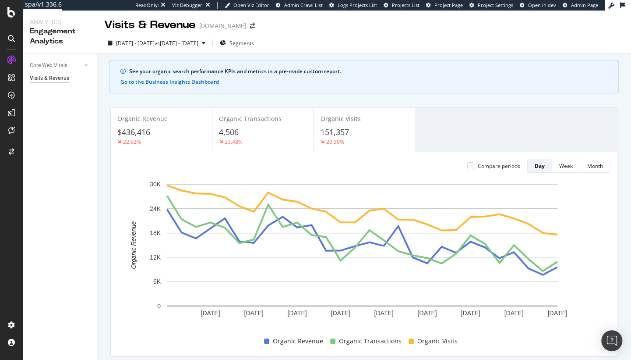
click at [296, 84] on div "See your organic search performance KPIs and metrics in a pre-made custom repor…" at bounding box center [365, 76] width 510 height 33
click at [193, 83] on button "Go to the Business Insights Dashboard" at bounding box center [169, 82] width 99 height 6
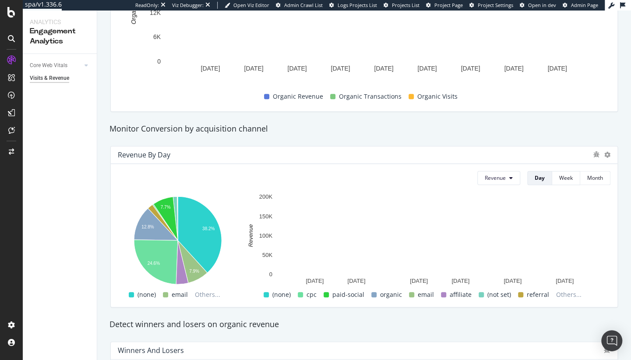
scroll to position [254, 0]
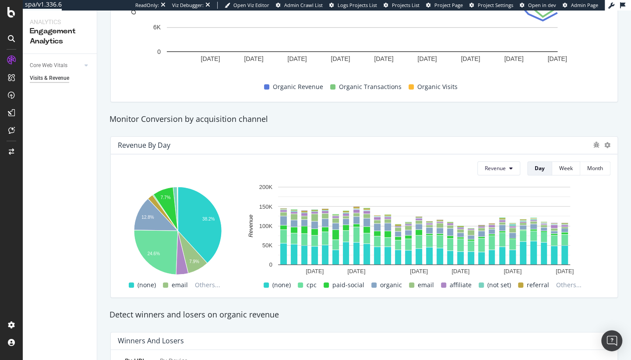
click at [301, 284] on span at bounding box center [300, 284] width 5 height 5
click at [322, 283] on div "paid-social" at bounding box center [344, 285] width 48 height 11
click at [327, 284] on span at bounding box center [326, 284] width 5 height 5
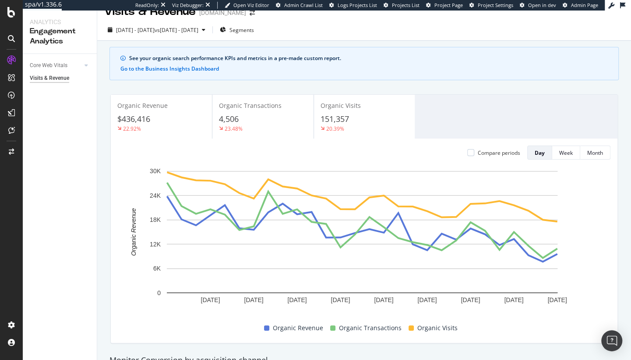
scroll to position [0, 0]
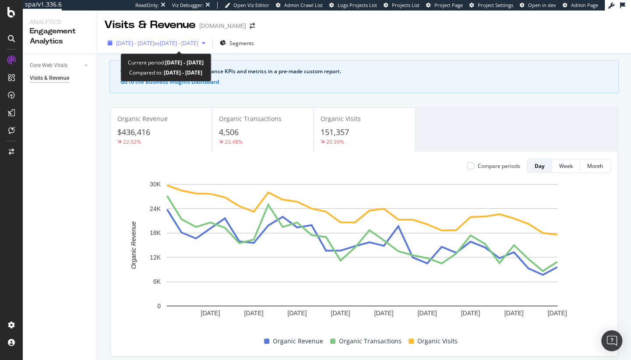
click at [198, 43] on span "vs 2025 Jun. 23rd - Jul. 20th" at bounding box center [177, 42] width 44 height 7
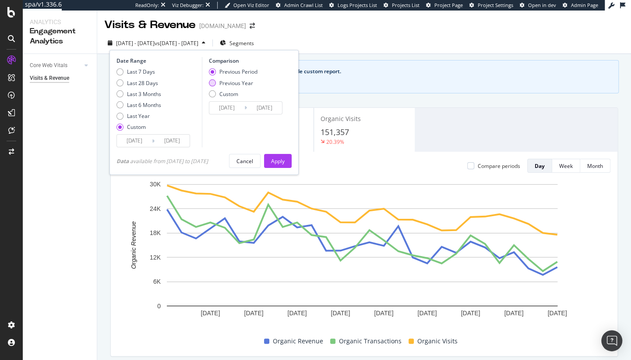
click at [240, 81] on div "Previous Year" at bounding box center [237, 82] width 34 height 7
type input "2024/07/22"
type input "2024/08/18"
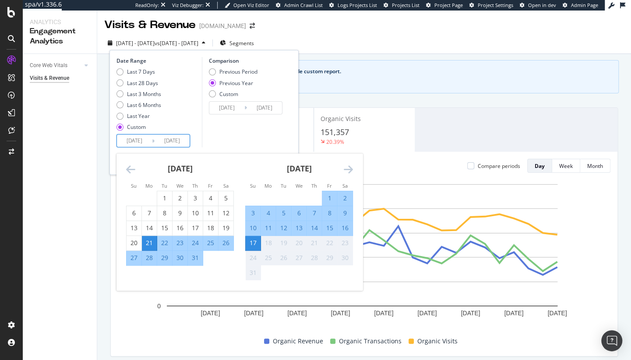
click at [142, 142] on input "2025/07/21" at bounding box center [134, 141] width 35 height 12
click at [329, 196] on div "1" at bounding box center [329, 198] width 15 height 9
type input "2025/08/01"
type input "2024/08/02"
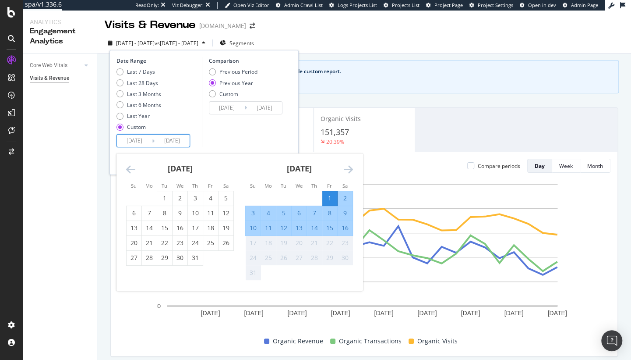
click at [283, 241] on div "19" at bounding box center [283, 242] width 15 height 9
click at [344, 226] on div "16" at bounding box center [345, 227] width 15 height 9
type input "2025/08/16"
type input "2024/08/17"
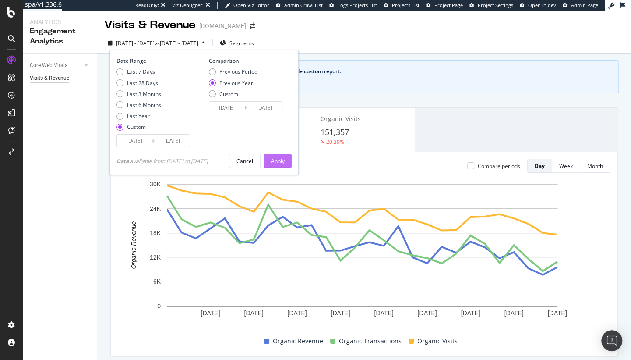
click at [284, 162] on div "Apply" at bounding box center [278, 160] width 14 height 7
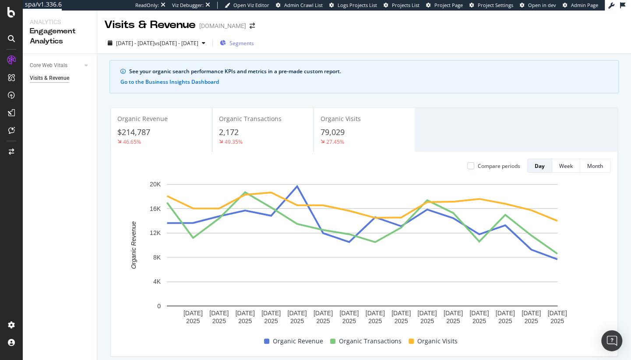
click at [254, 41] on span "Segments" at bounding box center [242, 42] width 25 height 7
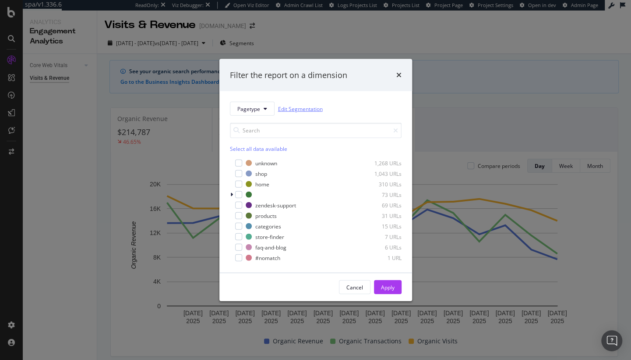
click at [298, 110] on link "Edit Segmentation" at bounding box center [300, 108] width 45 height 9
click at [238, 215] on div "modal" at bounding box center [238, 215] width 7 height 7
click at [239, 173] on div "modal" at bounding box center [238, 173] width 7 height 7
click at [238, 225] on div "modal" at bounding box center [238, 226] width 7 height 7
click at [392, 290] on div "Apply" at bounding box center [388, 286] width 14 height 7
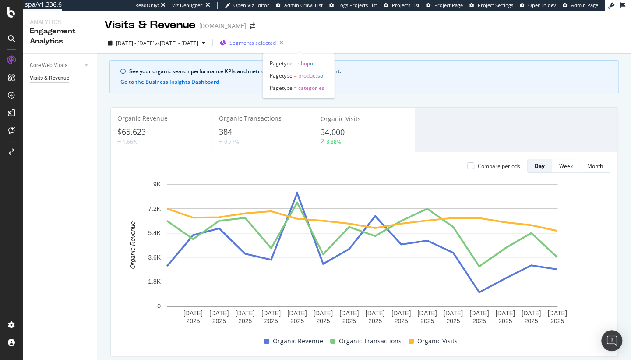
click at [287, 47] on div "Segments selected" at bounding box center [258, 43] width 57 height 12
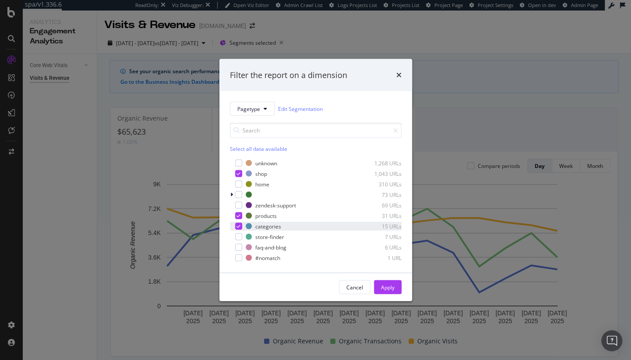
click at [237, 227] on icon "modal" at bounding box center [239, 226] width 4 height 4
click at [386, 286] on div "Apply" at bounding box center [388, 286] width 14 height 7
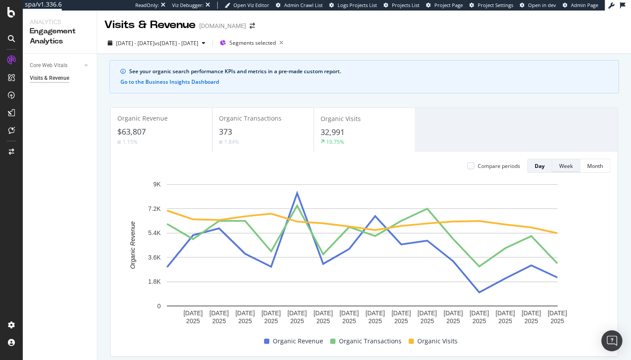
click at [559, 166] on div "Week" at bounding box center [566, 165] width 14 height 7
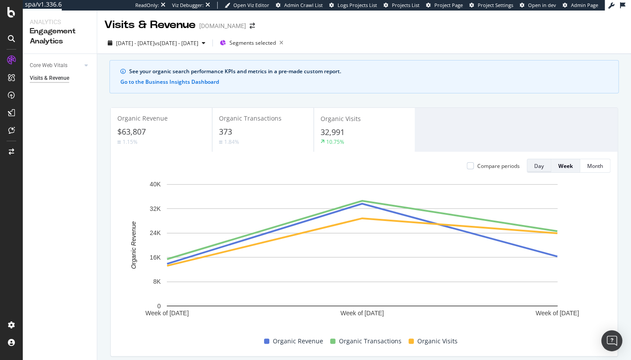
click at [535, 166] on div "Day" at bounding box center [540, 165] width 10 height 7
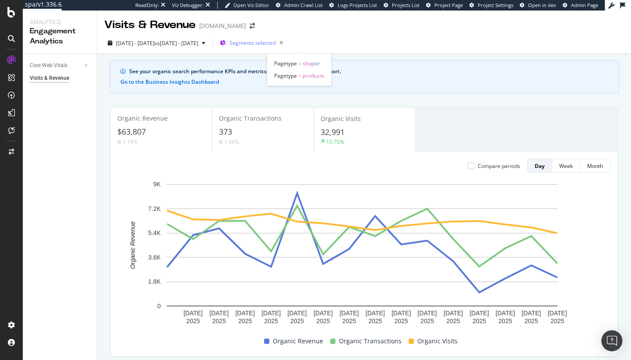
click at [276, 43] on span "Segments selected" at bounding box center [253, 42] width 46 height 7
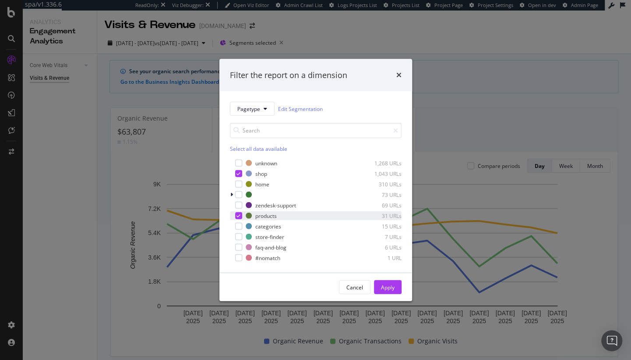
click at [239, 214] on icon "modal" at bounding box center [239, 215] width 4 height 4
click at [241, 172] on div "modal" at bounding box center [238, 173] width 7 height 7
click at [237, 183] on div "modal" at bounding box center [238, 184] width 7 height 7
click at [383, 290] on div "Apply" at bounding box center [388, 286] width 14 height 7
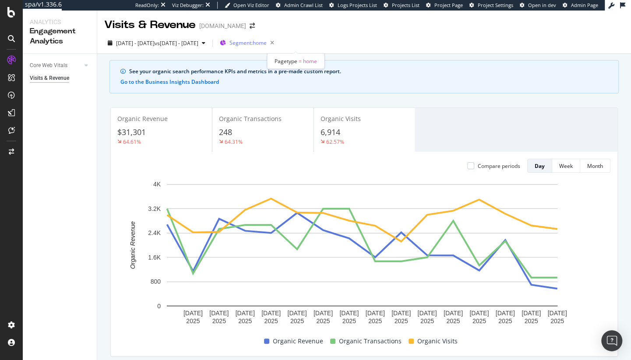
click at [267, 45] on span "Segment: home" at bounding box center [248, 42] width 37 height 7
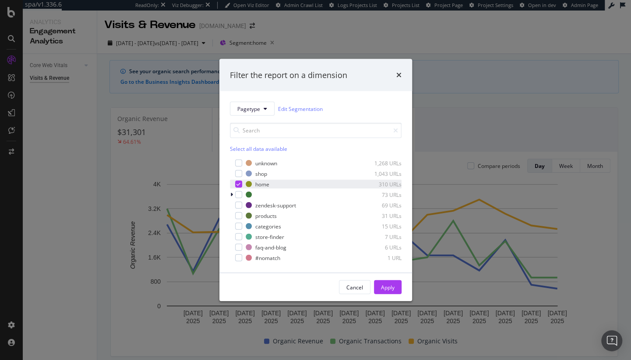
click at [237, 183] on icon "modal" at bounding box center [239, 184] width 4 height 4
click at [238, 248] on div "modal" at bounding box center [238, 247] width 7 height 7
click at [382, 289] on div "Apply" at bounding box center [388, 286] width 14 height 7
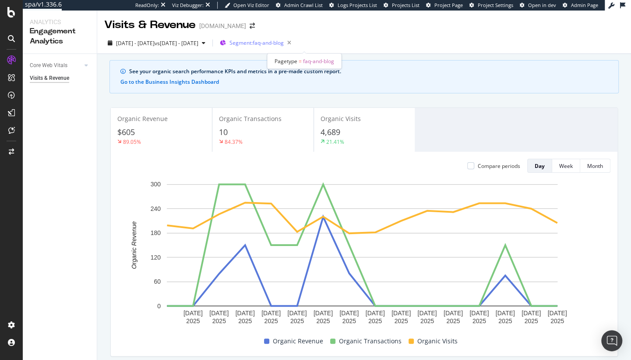
click at [284, 43] on span "Segment: faq-and-blog" at bounding box center [257, 42] width 54 height 7
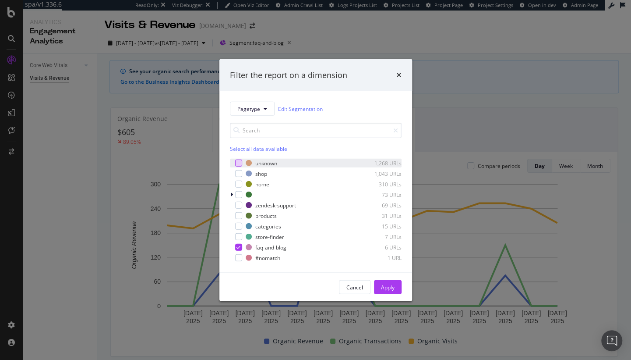
click at [238, 161] on div "modal" at bounding box center [238, 162] width 7 height 7
click at [236, 245] on div "modal" at bounding box center [238, 247] width 7 height 7
click at [389, 289] on div "Apply" at bounding box center [388, 286] width 14 height 7
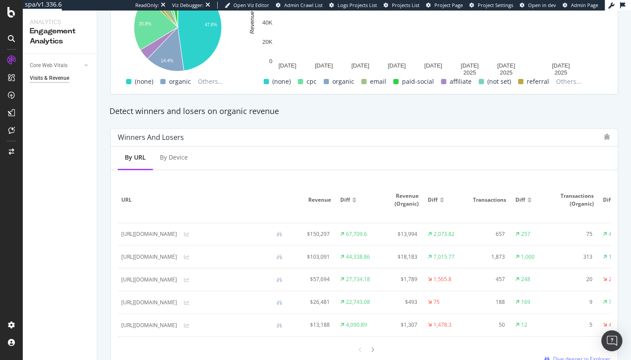
scroll to position [509, 0]
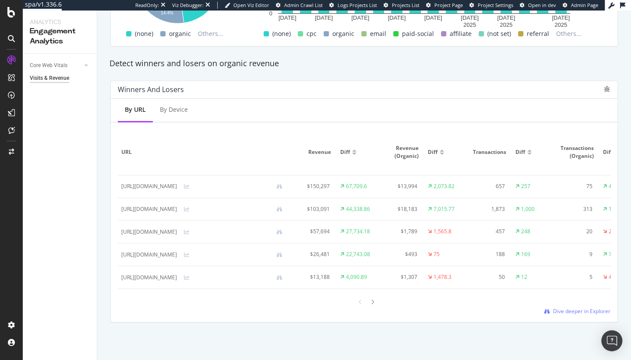
click at [357, 152] on div at bounding box center [354, 153] width 4 height 2
click at [357, 149] on div at bounding box center [354, 150] width 4 height 2
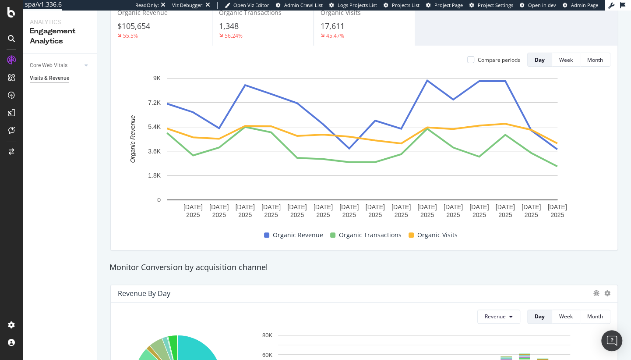
scroll to position [0, 0]
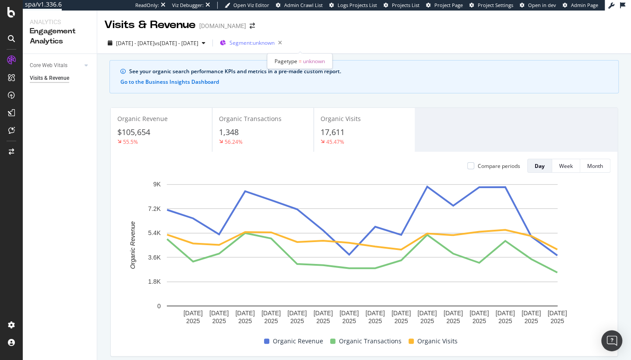
click at [275, 43] on span "Segment: unknown" at bounding box center [252, 42] width 45 height 7
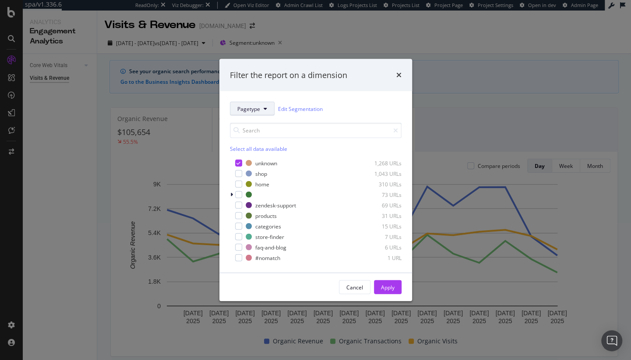
click at [261, 106] on button "Pagetype" at bounding box center [252, 109] width 45 height 14
click at [256, 157] on span "country" at bounding box center [253, 156] width 32 height 8
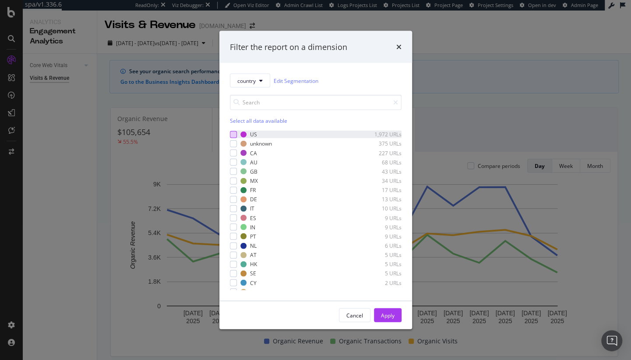
click at [233, 132] on div "modal" at bounding box center [233, 134] width 7 height 7
click at [390, 313] on div "Apply" at bounding box center [388, 314] width 14 height 7
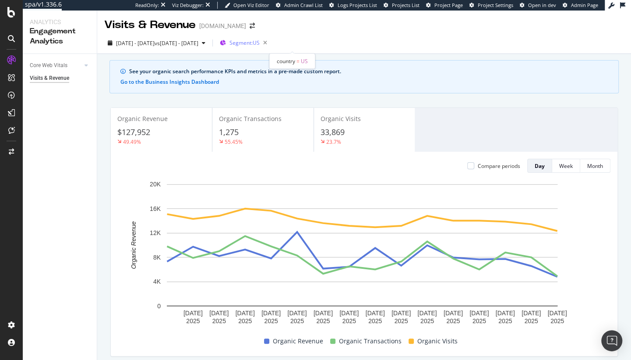
click at [260, 43] on span "Segment: US" at bounding box center [245, 42] width 30 height 7
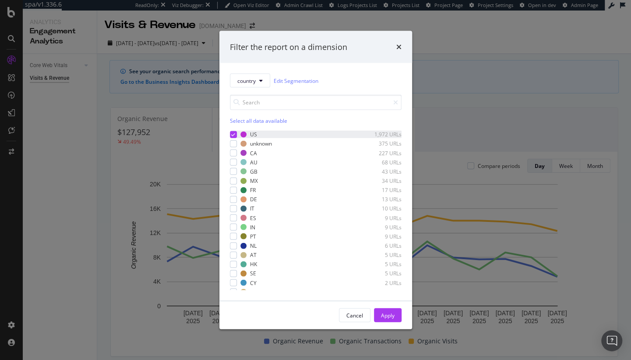
click at [235, 135] on icon "modal" at bounding box center [233, 134] width 4 height 4
click at [234, 152] on div "modal" at bounding box center [233, 152] width 7 height 7
click at [391, 316] on div "Apply" at bounding box center [388, 314] width 14 height 7
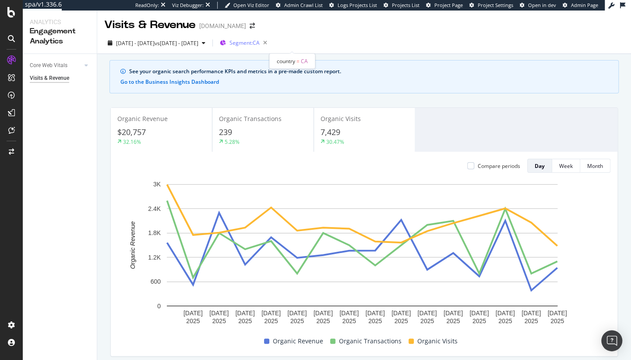
click at [271, 38] on div "Segment: CA" at bounding box center [250, 43] width 41 height 12
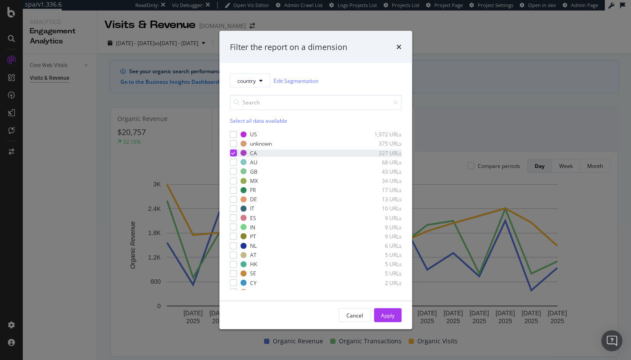
click at [235, 153] on icon "modal" at bounding box center [233, 153] width 4 height 4
click at [232, 170] on div "modal" at bounding box center [233, 171] width 7 height 7
click at [390, 315] on div "Apply" at bounding box center [388, 314] width 14 height 7
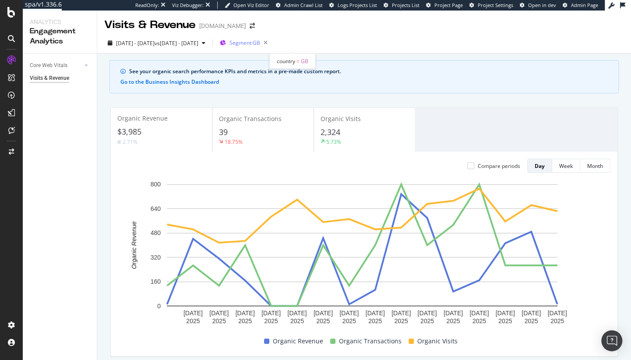
click at [260, 45] on span "Segment: GB" at bounding box center [245, 42] width 31 height 7
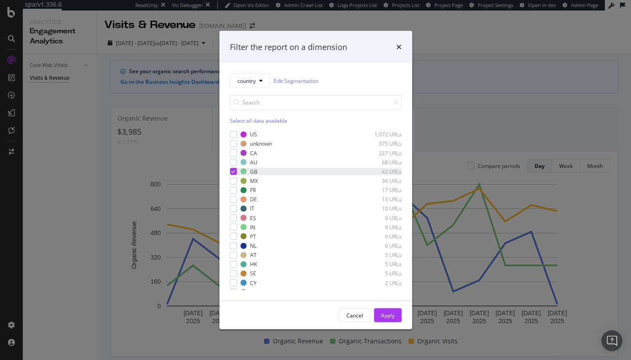
click at [235, 170] on div "modal" at bounding box center [233, 171] width 7 height 7
click at [244, 121] on div "Select all data available" at bounding box center [316, 120] width 172 height 7
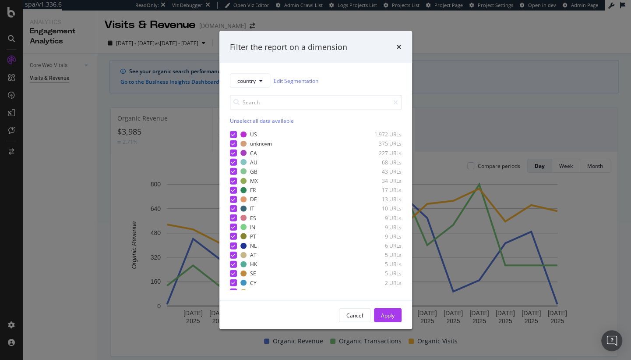
click at [244, 121] on div "Unselect all data available" at bounding box center [316, 120] width 172 height 7
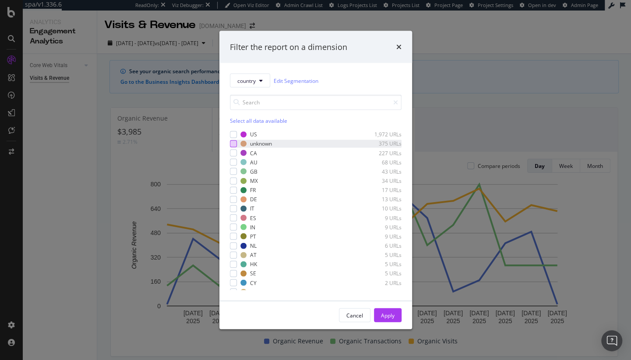
click at [233, 144] on div "modal" at bounding box center [233, 143] width 7 height 7
click at [390, 315] on div "Apply" at bounding box center [388, 314] width 14 height 7
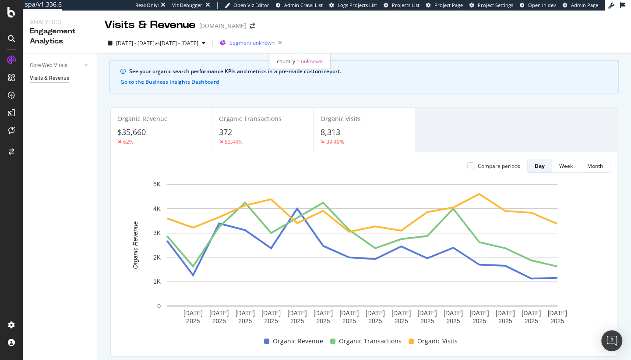
click at [275, 41] on span "Segment: unknown" at bounding box center [252, 42] width 45 height 7
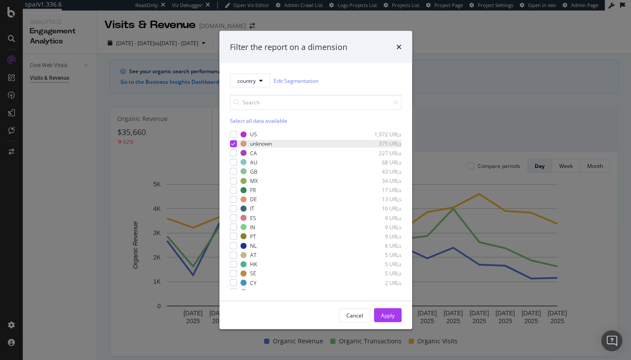
click at [236, 143] on div "modal" at bounding box center [233, 143] width 7 height 7
click at [233, 143] on div "modal" at bounding box center [233, 143] width 7 height 7
click at [383, 317] on div "Apply" at bounding box center [388, 314] width 14 height 7
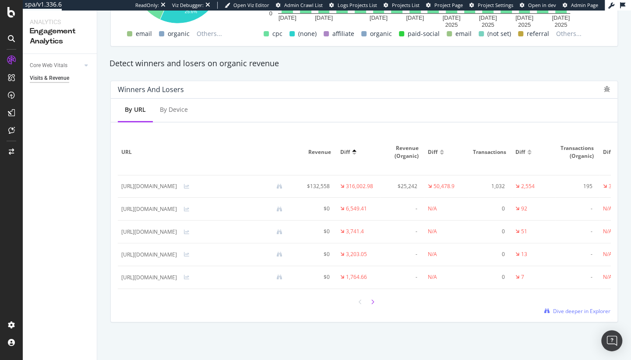
click at [371, 300] on icon at bounding box center [373, 301] width 4 height 5
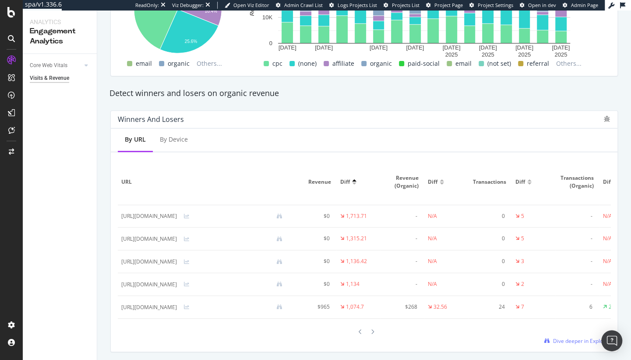
scroll to position [509, 0]
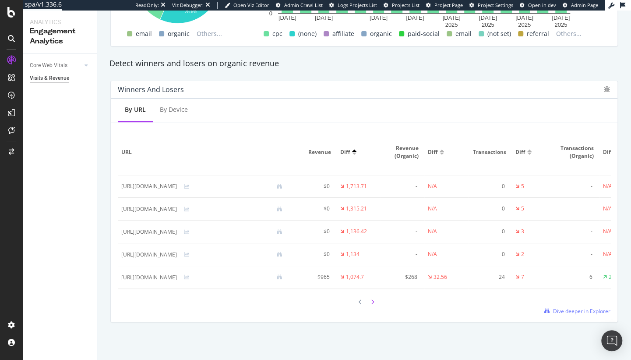
click at [371, 302] on icon at bounding box center [373, 301] width 4 height 5
click at [371, 299] on icon at bounding box center [373, 301] width 4 height 5
click at [371, 301] on icon at bounding box center [373, 301] width 4 height 5
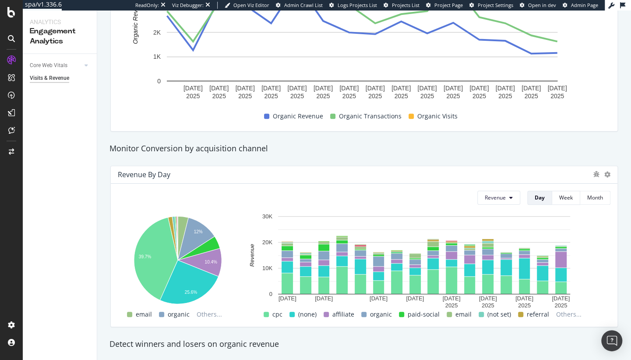
scroll to position [0, 0]
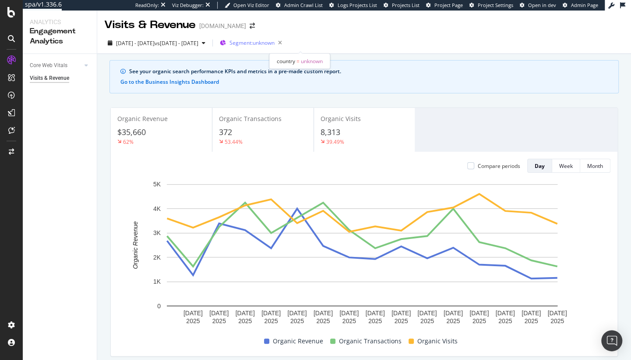
click at [275, 40] on span "Segment: unknown" at bounding box center [252, 42] width 45 height 7
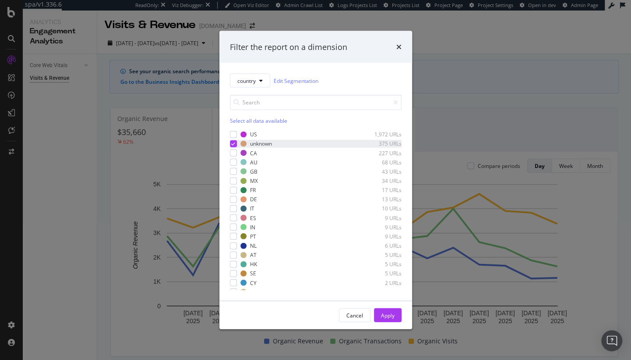
click at [230, 142] on div "modal" at bounding box center [233, 143] width 7 height 7
click at [255, 81] on span "country" at bounding box center [246, 80] width 18 height 7
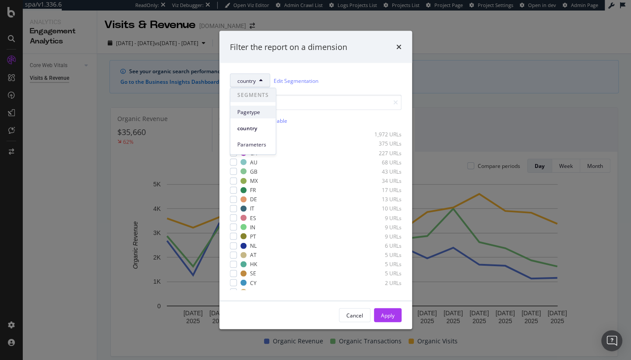
click at [246, 113] on span "Pagetype" at bounding box center [253, 112] width 32 height 8
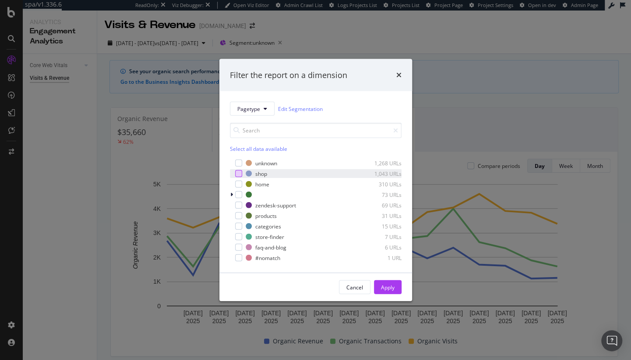
click at [239, 174] on div "modal" at bounding box center [238, 173] width 7 height 7
click at [381, 289] on div "Apply" at bounding box center [388, 286] width 14 height 7
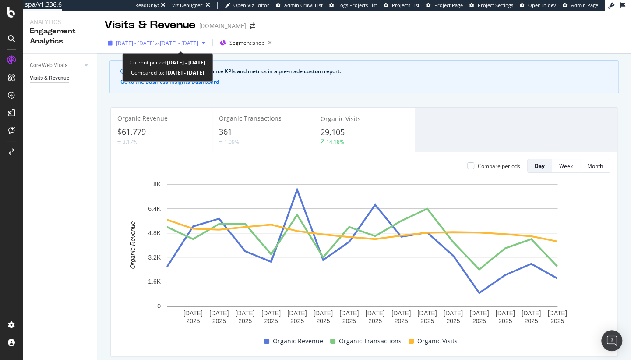
click at [205, 44] on icon "button" at bounding box center [204, 42] width 4 height 5
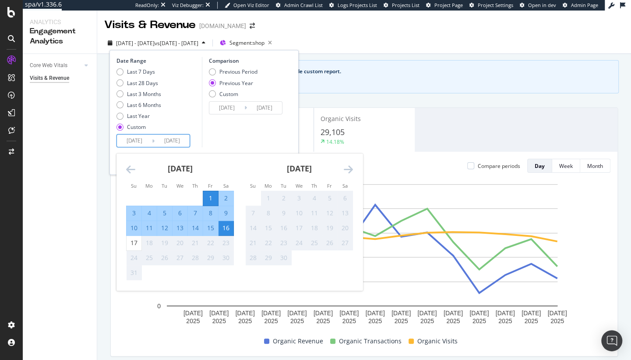
click at [176, 140] on input "2025/08/16" at bounding box center [172, 141] width 35 height 12
click at [132, 240] on div "17" at bounding box center [134, 242] width 15 height 9
type input "2025/08/17"
type input "2024/08/18"
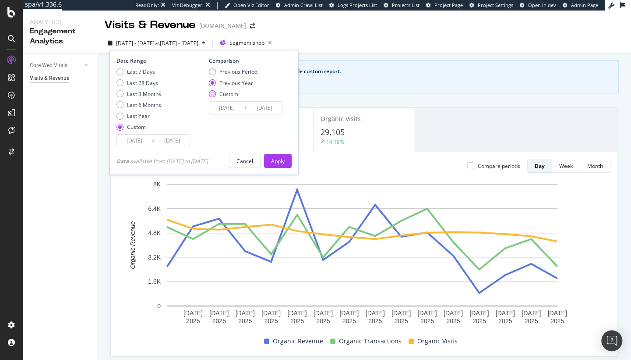
click at [231, 92] on div "Custom" at bounding box center [229, 93] width 19 height 7
click at [233, 84] on div "Previous Year" at bounding box center [237, 82] width 34 height 7
click at [290, 164] on button "Apply" at bounding box center [278, 161] width 28 height 14
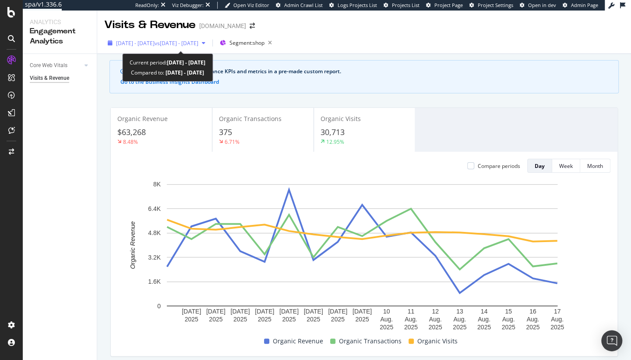
click at [179, 43] on span "vs 2024 Aug. 2nd - Aug. 18th" at bounding box center [177, 42] width 44 height 7
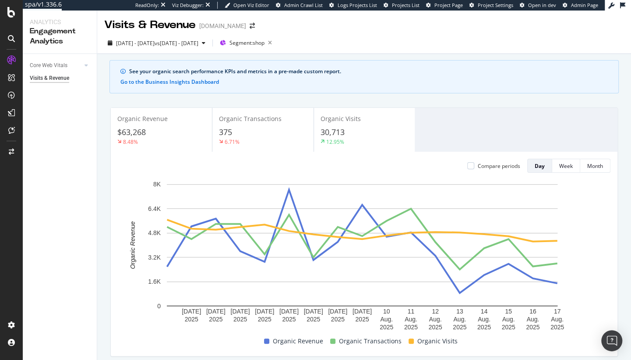
click at [465, 36] on div "2025 Aug. 1st - Aug. 17th vs 2024 Aug. 2nd - Aug. 18th Segment: shop" at bounding box center [364, 45] width 534 height 18
click at [265, 43] on span "Segment: shop" at bounding box center [247, 42] width 35 height 7
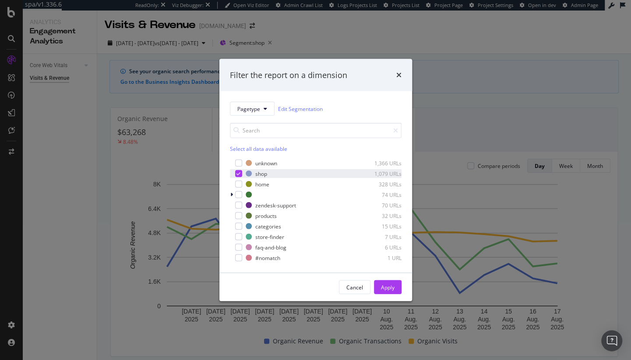
click at [242, 173] on div "shop 1,079 URLs" at bounding box center [316, 173] width 172 height 9
click at [393, 288] on div "Apply" at bounding box center [388, 286] width 14 height 7
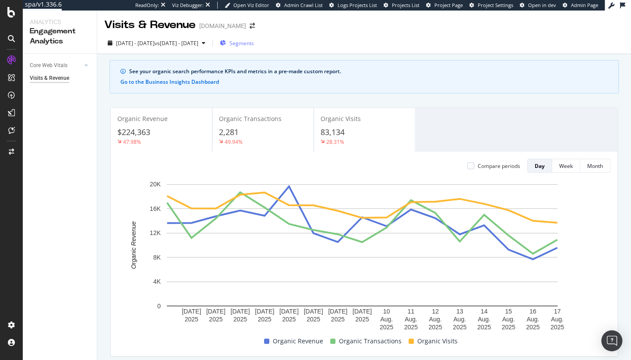
click at [254, 40] on span "Segments" at bounding box center [242, 42] width 25 height 7
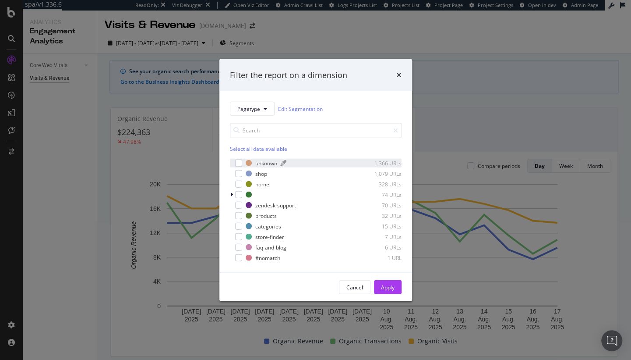
click at [256, 161] on div "unknown" at bounding box center [266, 162] width 22 height 7
click at [393, 281] on div "Apply" at bounding box center [388, 286] width 14 height 13
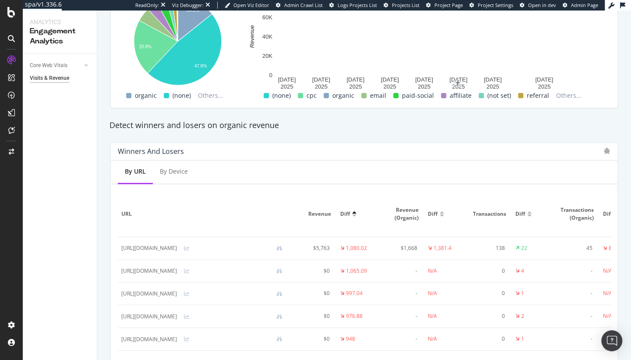
scroll to position [509, 0]
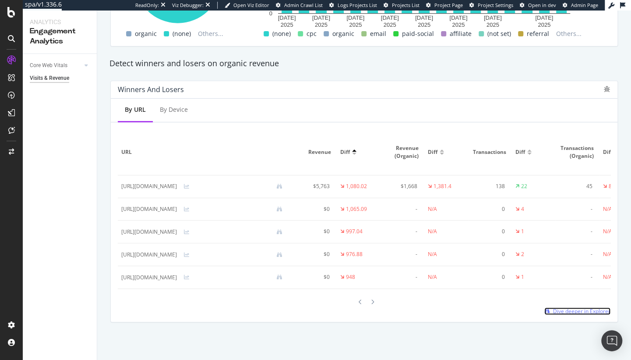
click at [568, 313] on span "Dive deeper in Explorer" at bounding box center [581, 310] width 57 height 7
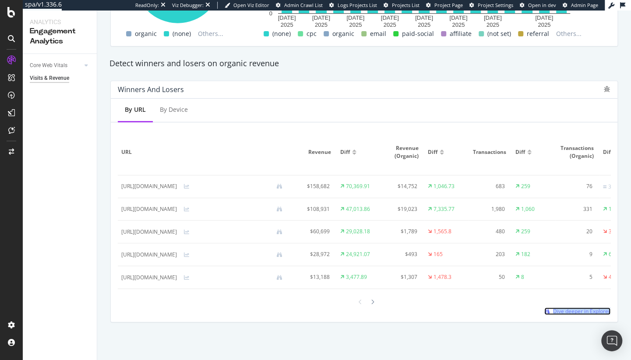
scroll to position [509, 0]
click at [453, 300] on div at bounding box center [364, 302] width 493 height 12
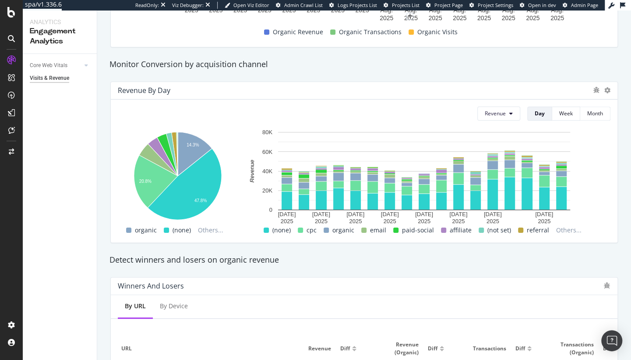
scroll to position [351, 0]
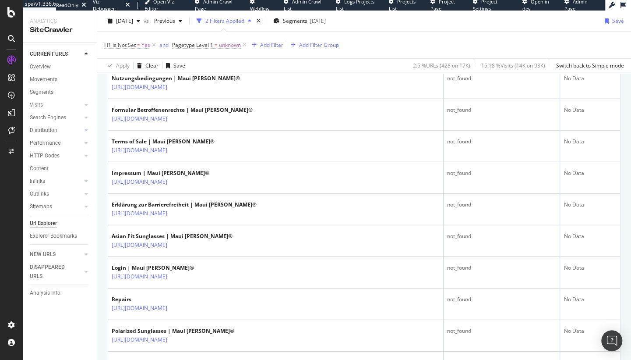
scroll to position [1558, 0]
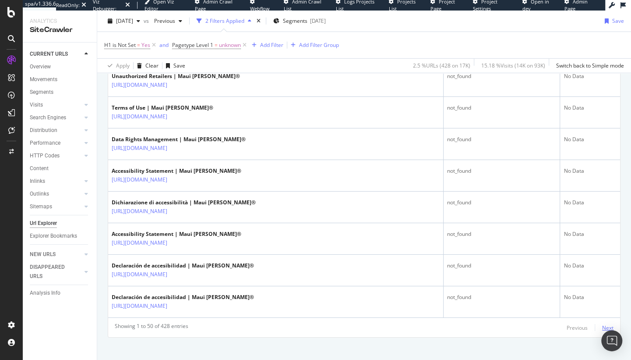
click at [606, 324] on div "Next" at bounding box center [607, 327] width 11 height 7
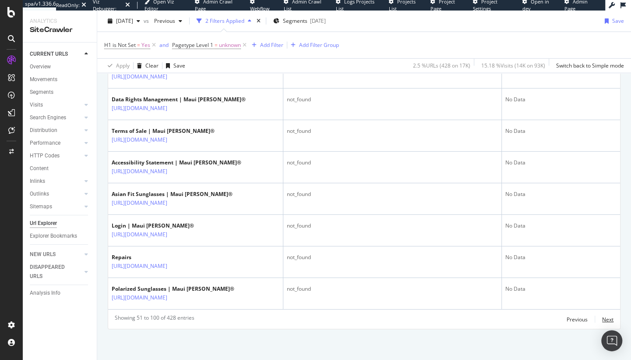
scroll to position [1708, 0]
click at [603, 321] on div "Next" at bounding box center [607, 318] width 11 height 7
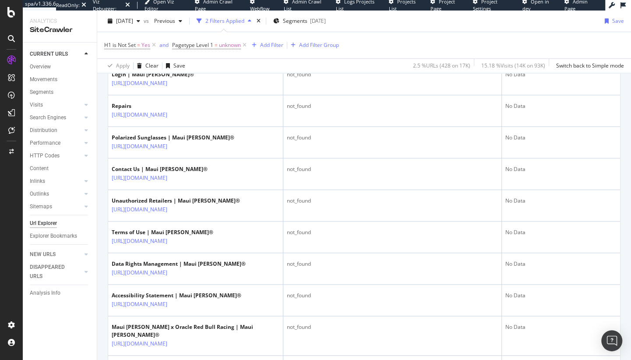
scroll to position [0, 0]
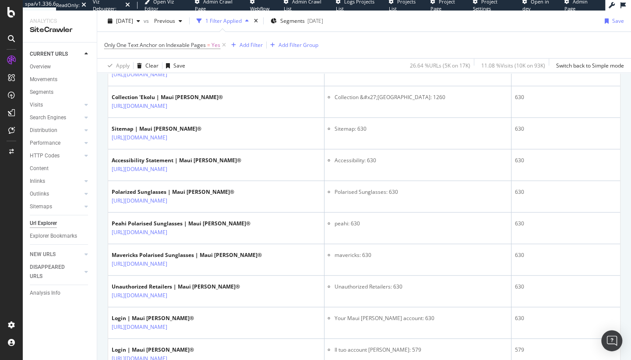
scroll to position [1223, 0]
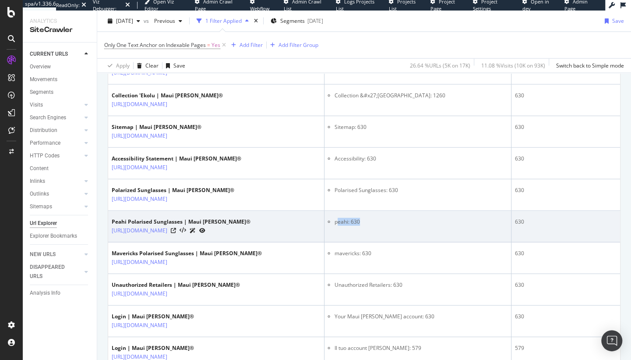
drag, startPoint x: 349, startPoint y: 238, endPoint x: 387, endPoint y: 239, distance: 38.1
click at [387, 226] on li "peahi: 630" at bounding box center [421, 222] width 173 height 8
click at [394, 226] on li "peahi: 630" at bounding box center [421, 222] width 173 height 8
click at [362, 226] on li "peahi: 630" at bounding box center [421, 222] width 173 height 8
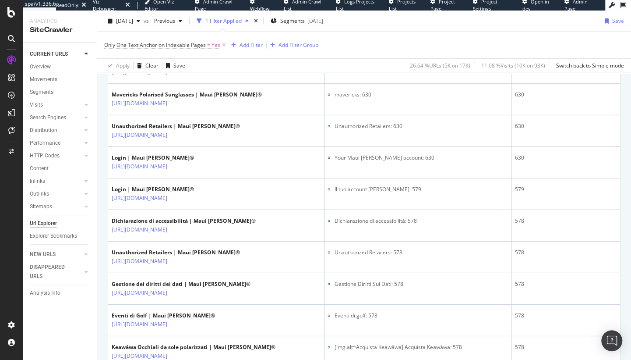
scroll to position [1220, 0]
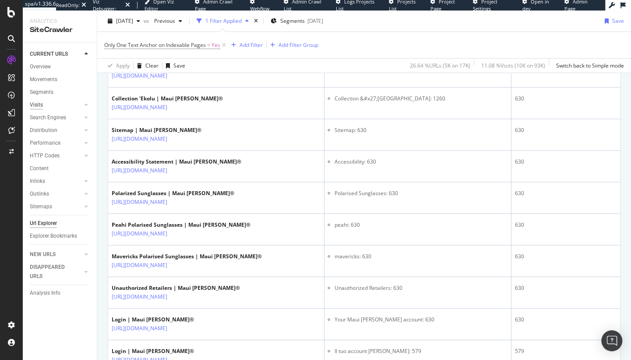
click at [38, 103] on div "Visits" at bounding box center [36, 104] width 13 height 9
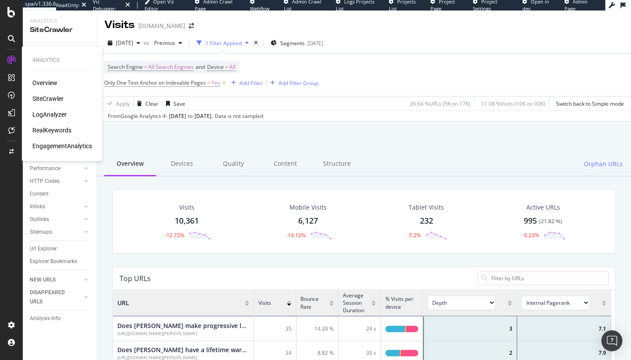
click at [49, 98] on div "SiteCrawler" at bounding box center [47, 98] width 31 height 9
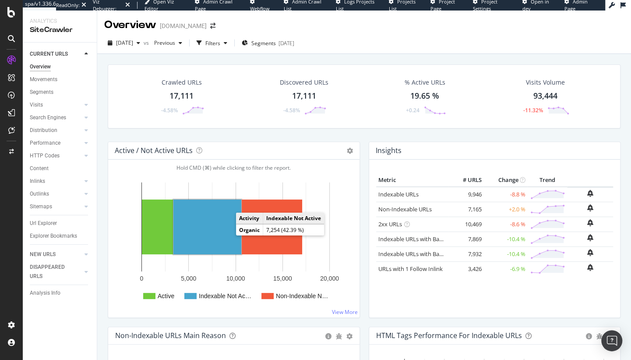
click at [207, 228] on rect "A chart." at bounding box center [207, 226] width 68 height 55
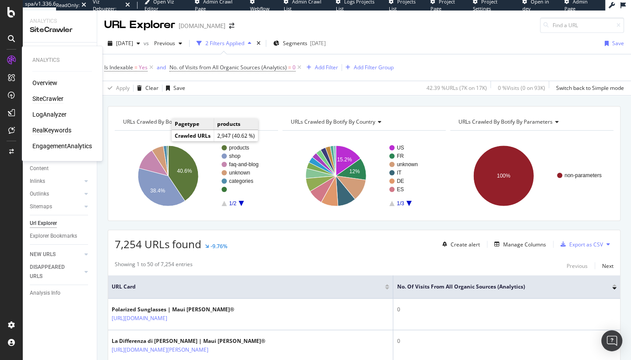
click at [52, 130] on div "RealKeywords" at bounding box center [51, 130] width 39 height 9
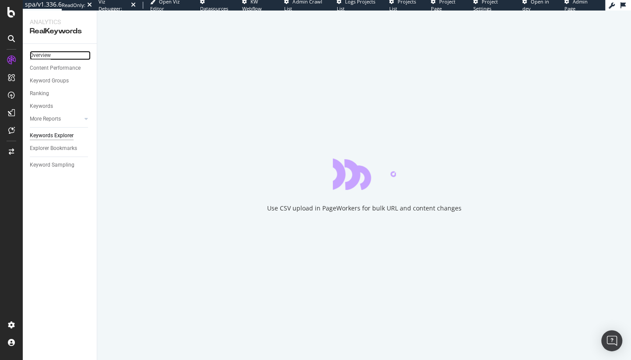
click at [41, 56] on div "Overview" at bounding box center [40, 55] width 21 height 9
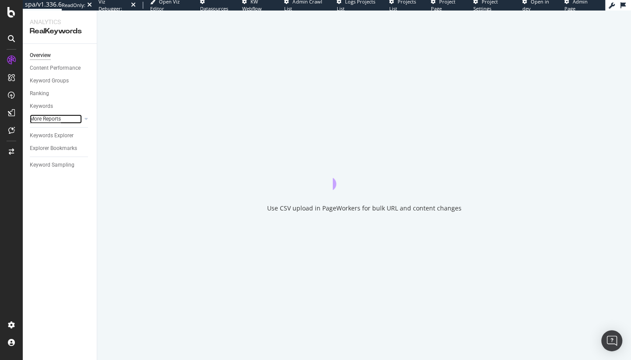
click at [42, 118] on div "More Reports" at bounding box center [45, 118] width 31 height 9
